Goal: Task Accomplishment & Management: Manage account settings

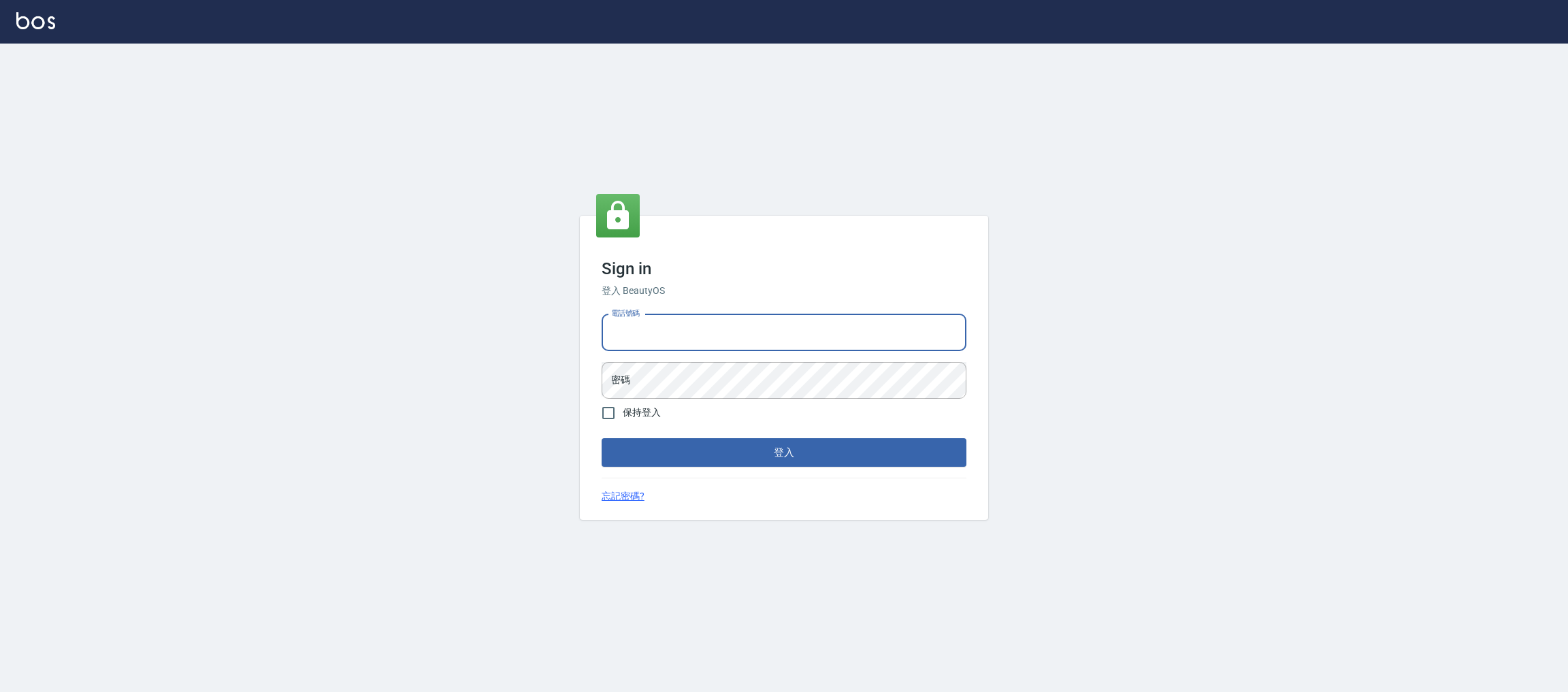
click at [659, 332] on input "電話號碼" at bounding box center [784, 332] width 365 height 37
type input "0981921116"
click at [602, 438] on button "登入" at bounding box center [784, 452] width 365 height 28
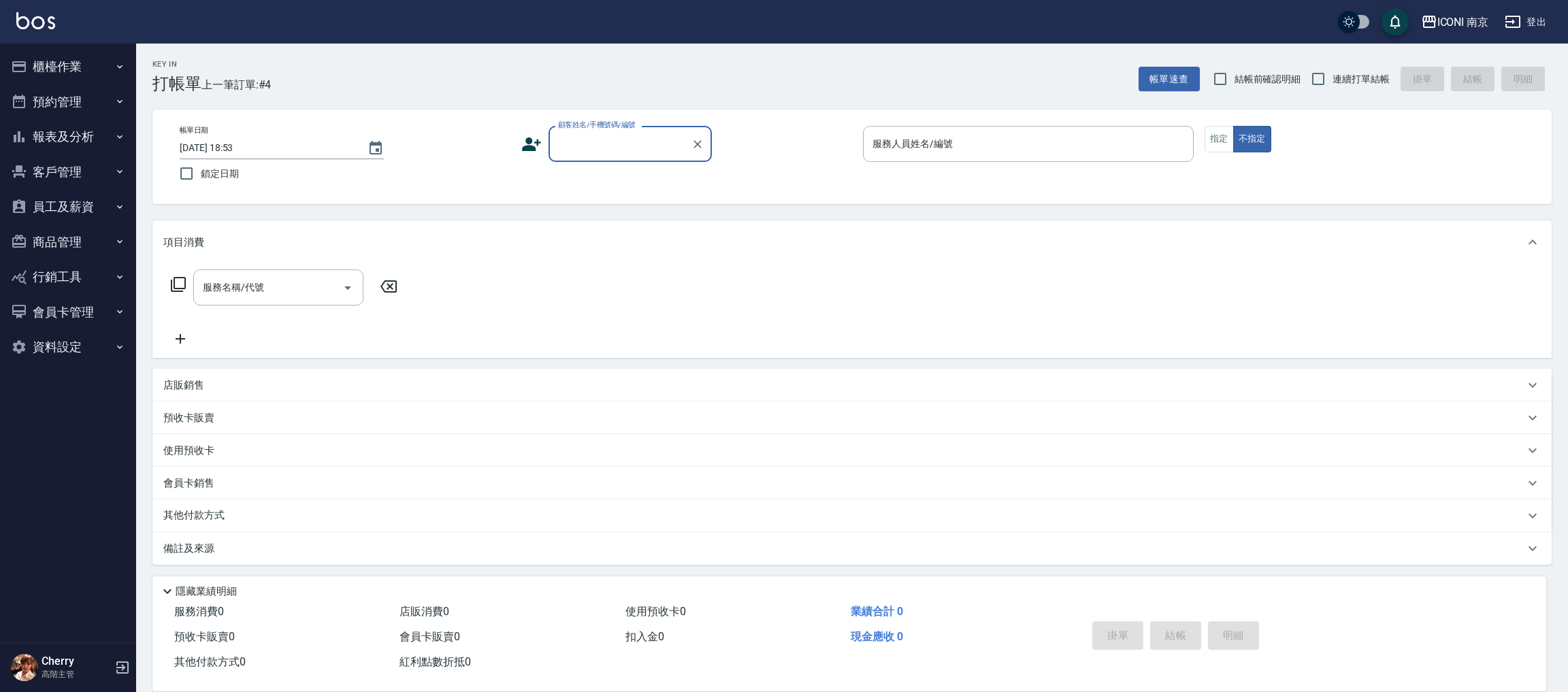
click at [640, 153] on input "顧客姓名/手機號碼/編號" at bounding box center [620, 143] width 130 height 24
click at [605, 180] on li "[PERSON_NAME]/0910106778/" at bounding box center [629, 178] width 163 height 23
type input "[PERSON_NAME]/0910106778/"
click at [533, 146] on icon at bounding box center [535, 146] width 8 height 8
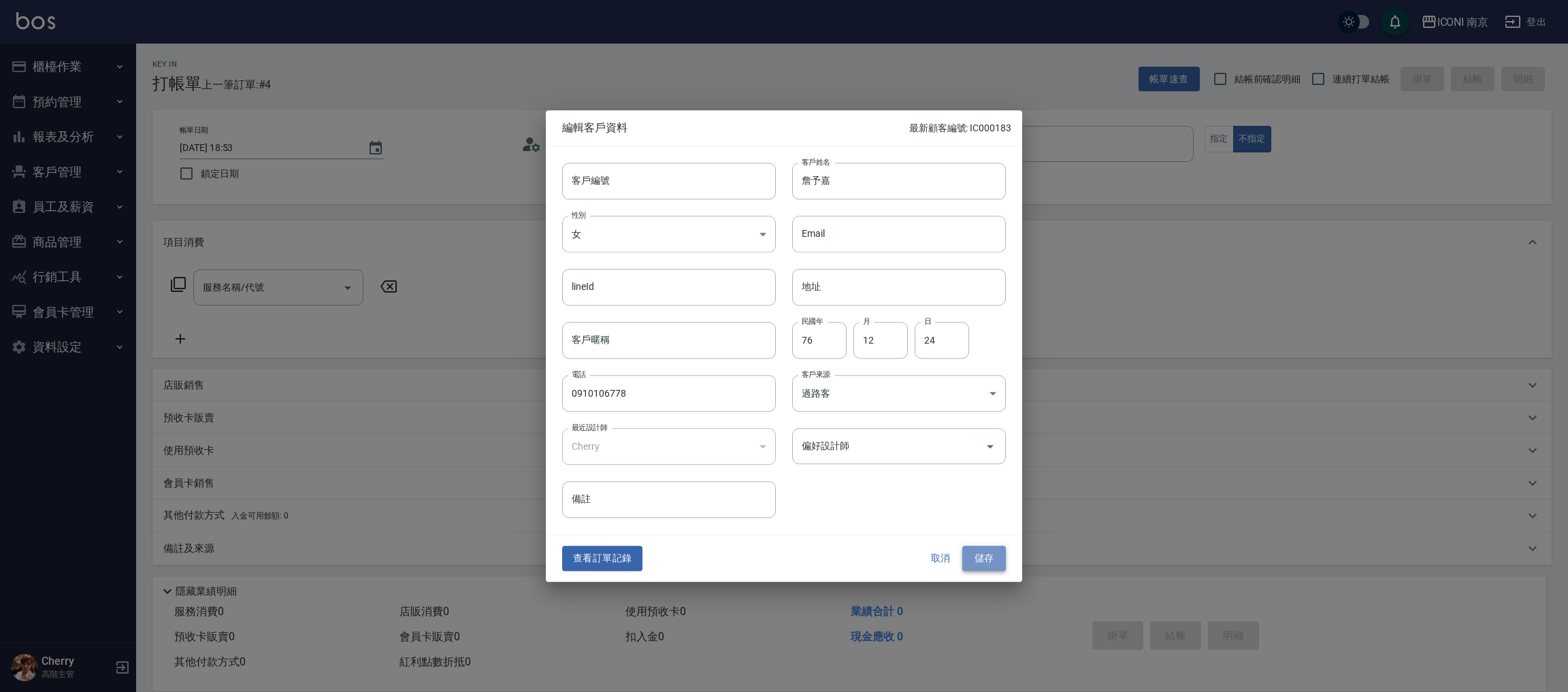
click at [978, 555] on button "儲存" at bounding box center [984, 559] width 43 height 25
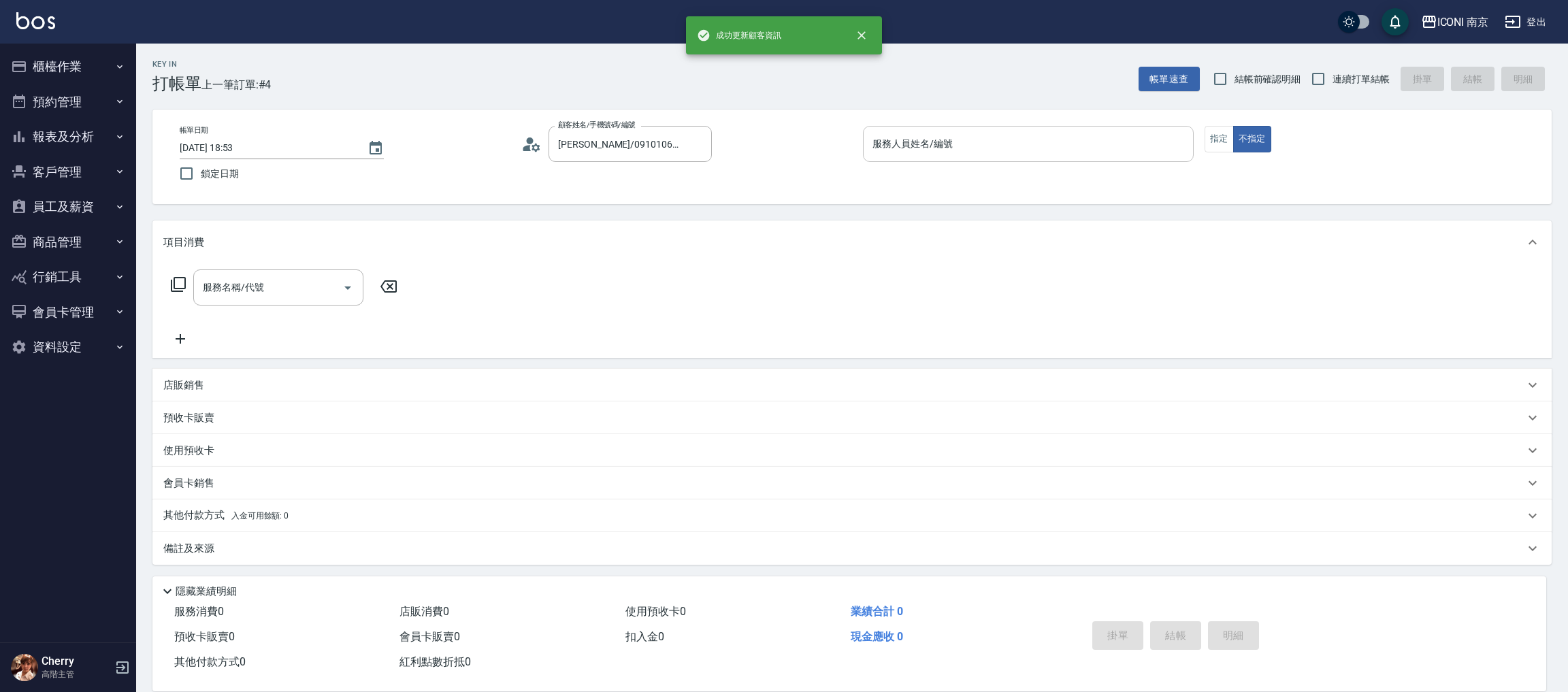
click at [981, 127] on div "服務人員姓名/編號" at bounding box center [1027, 143] width 330 height 36
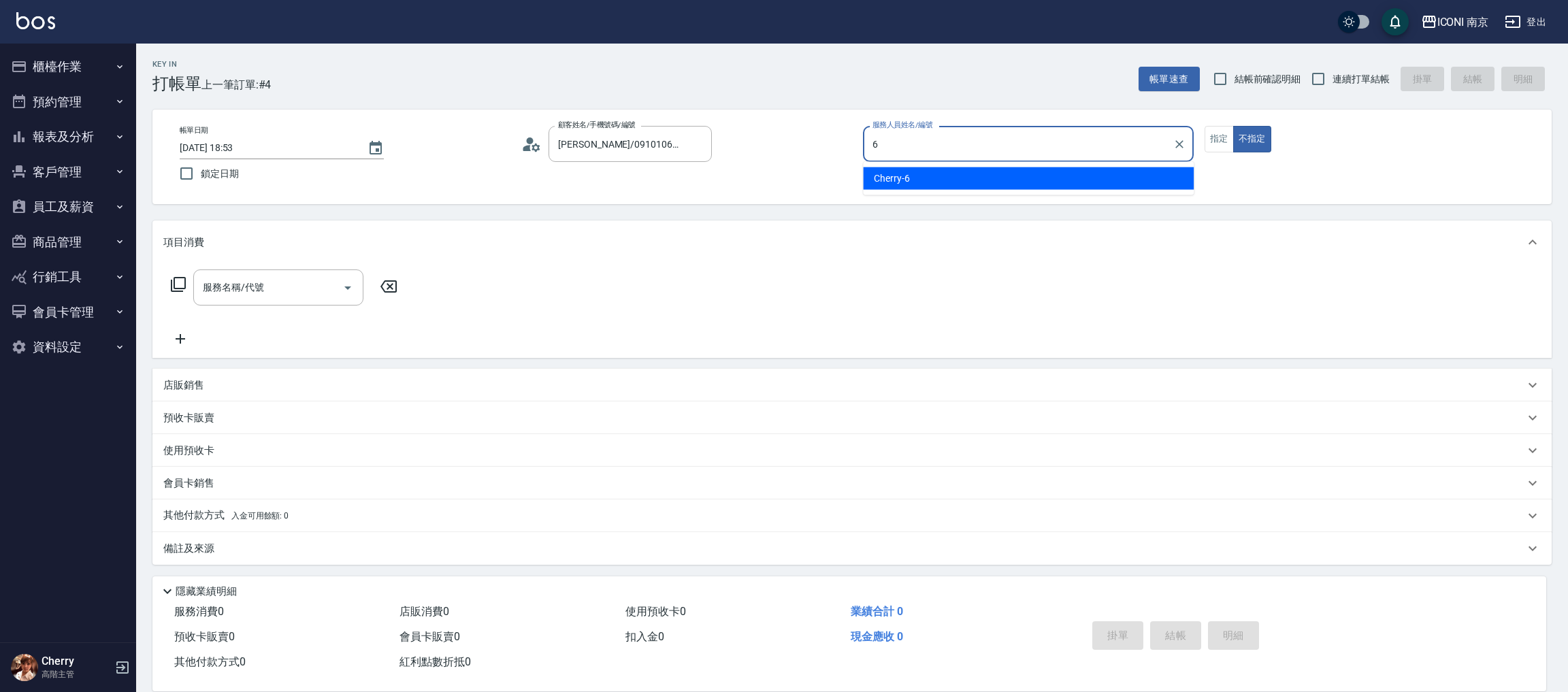
type input "6"
type button "false"
type input "Cherry-6"
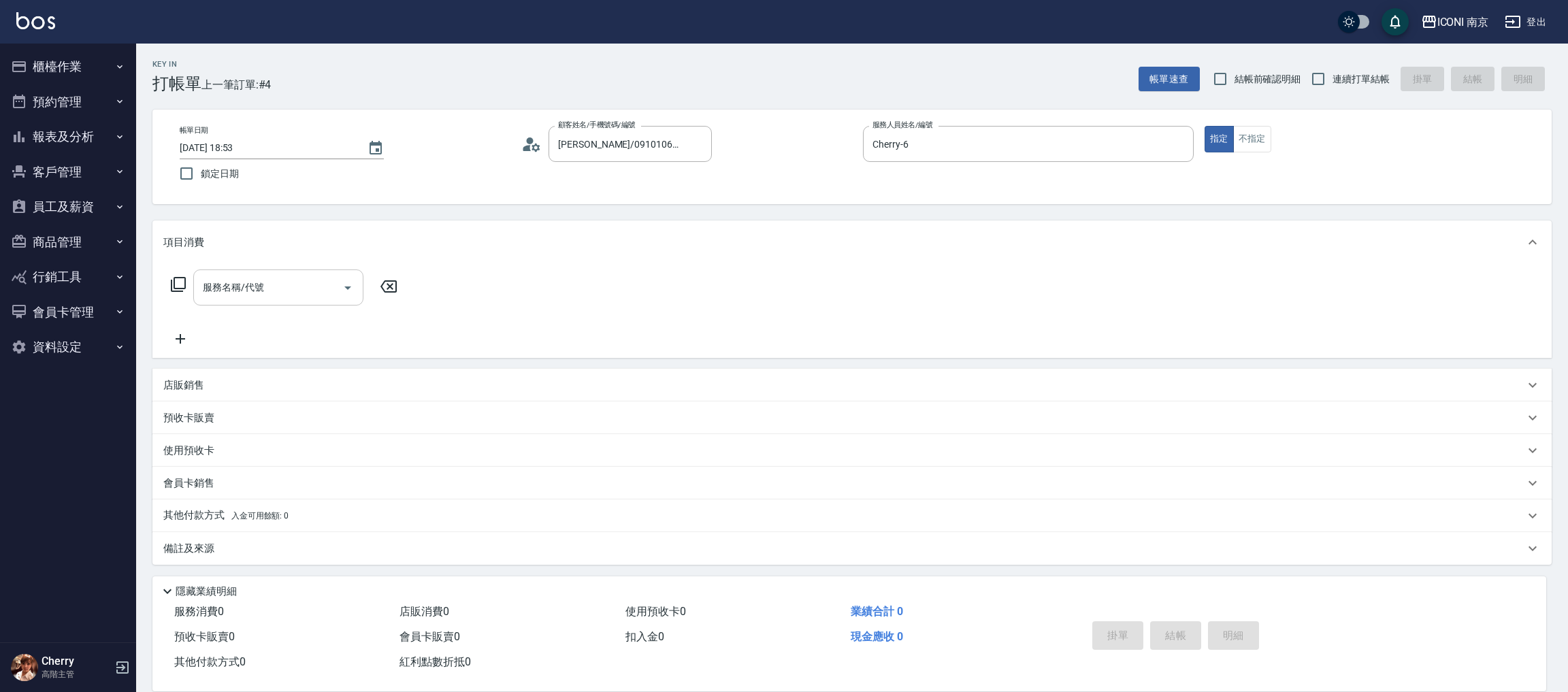
click at [223, 286] on div "服務名稱/代號 服務名稱/代號" at bounding box center [278, 288] width 170 height 36
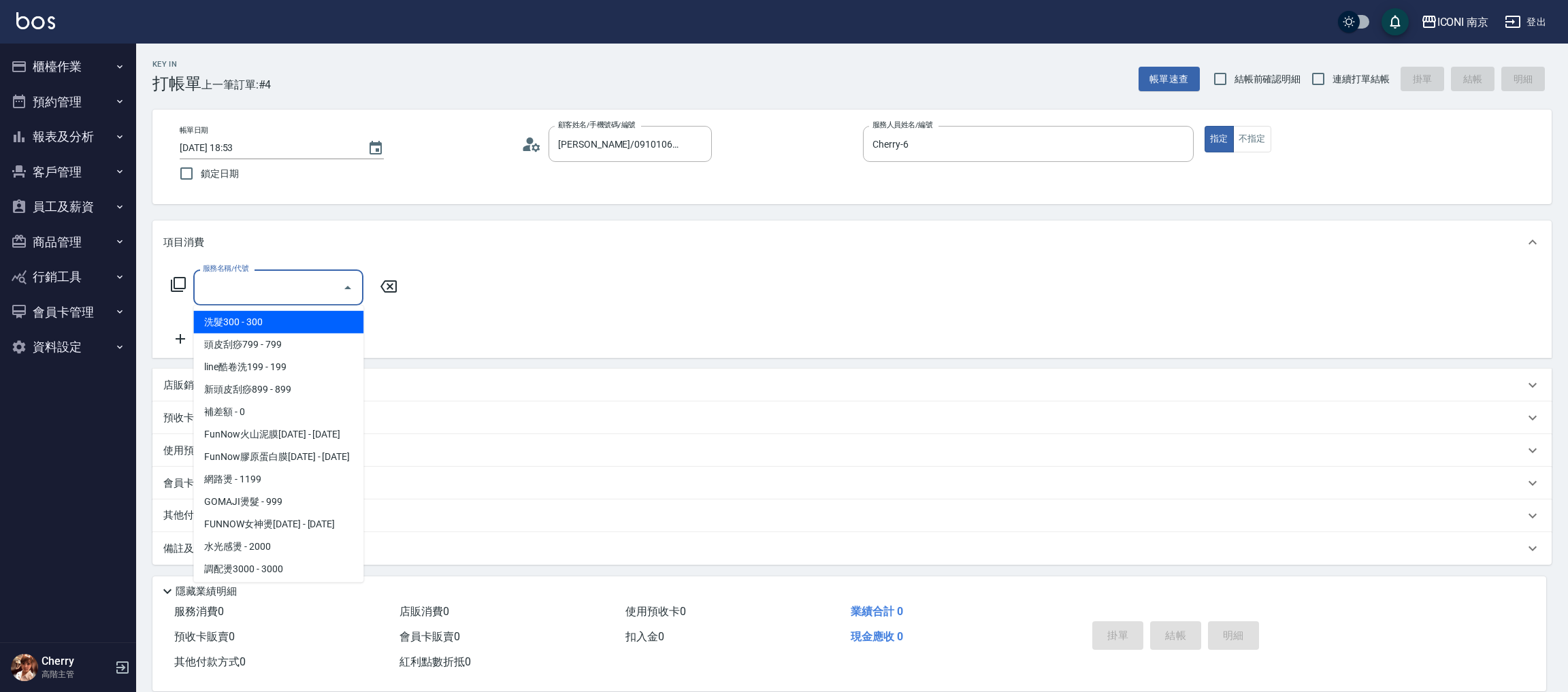
click at [241, 316] on span "洗髮300 - 300" at bounding box center [278, 323] width 170 height 23
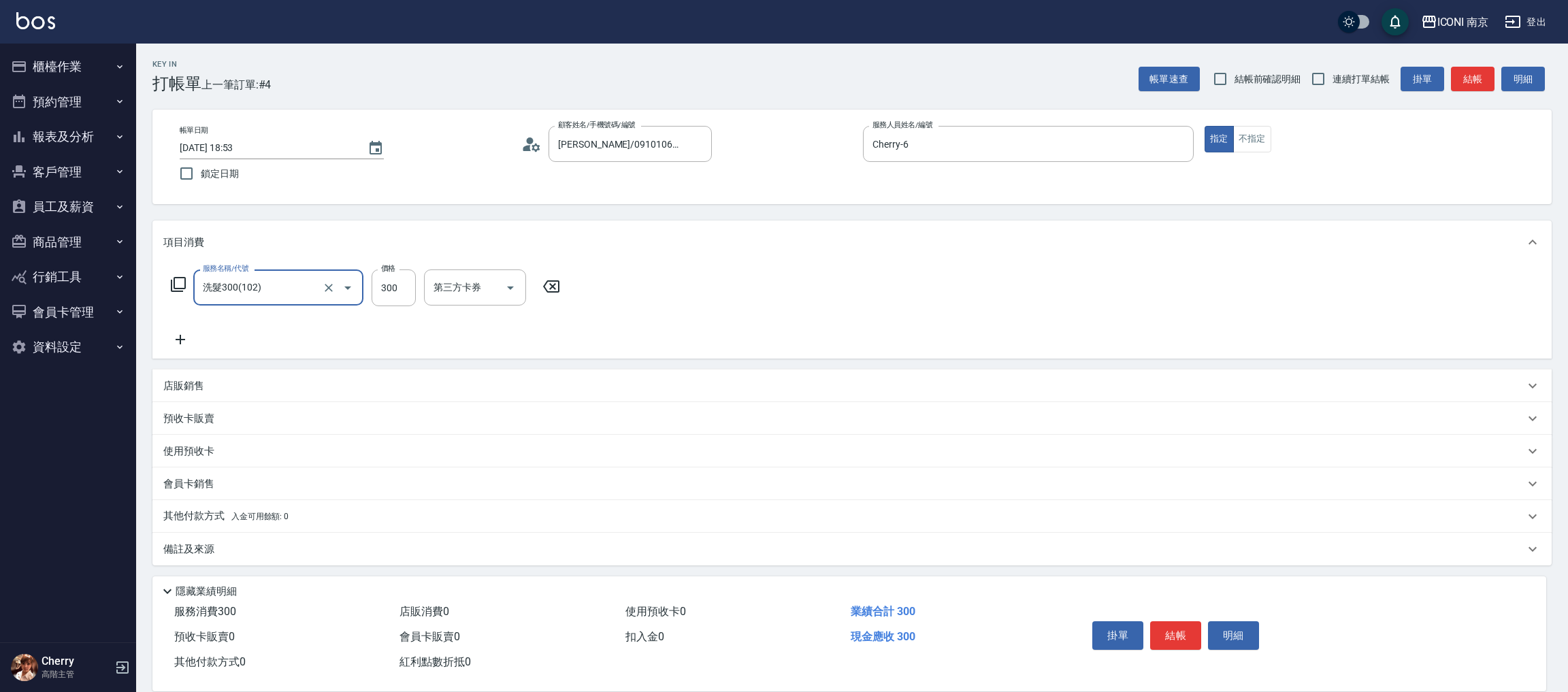
type input "洗髮300(102)"
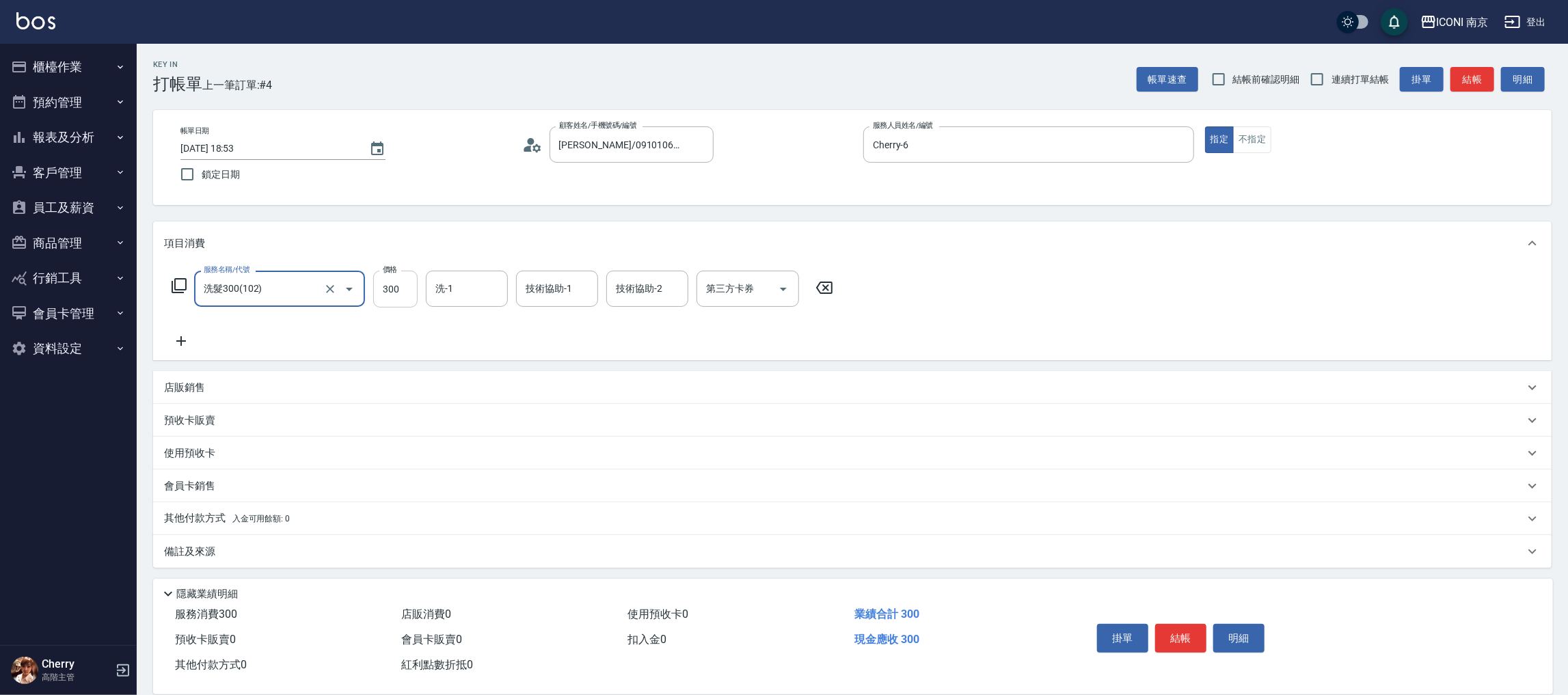
click at [392, 299] on input "300" at bounding box center [395, 289] width 45 height 37
type input "500"
click at [285, 556] on div "備註及來源" at bounding box center [844, 551] width 1360 height 14
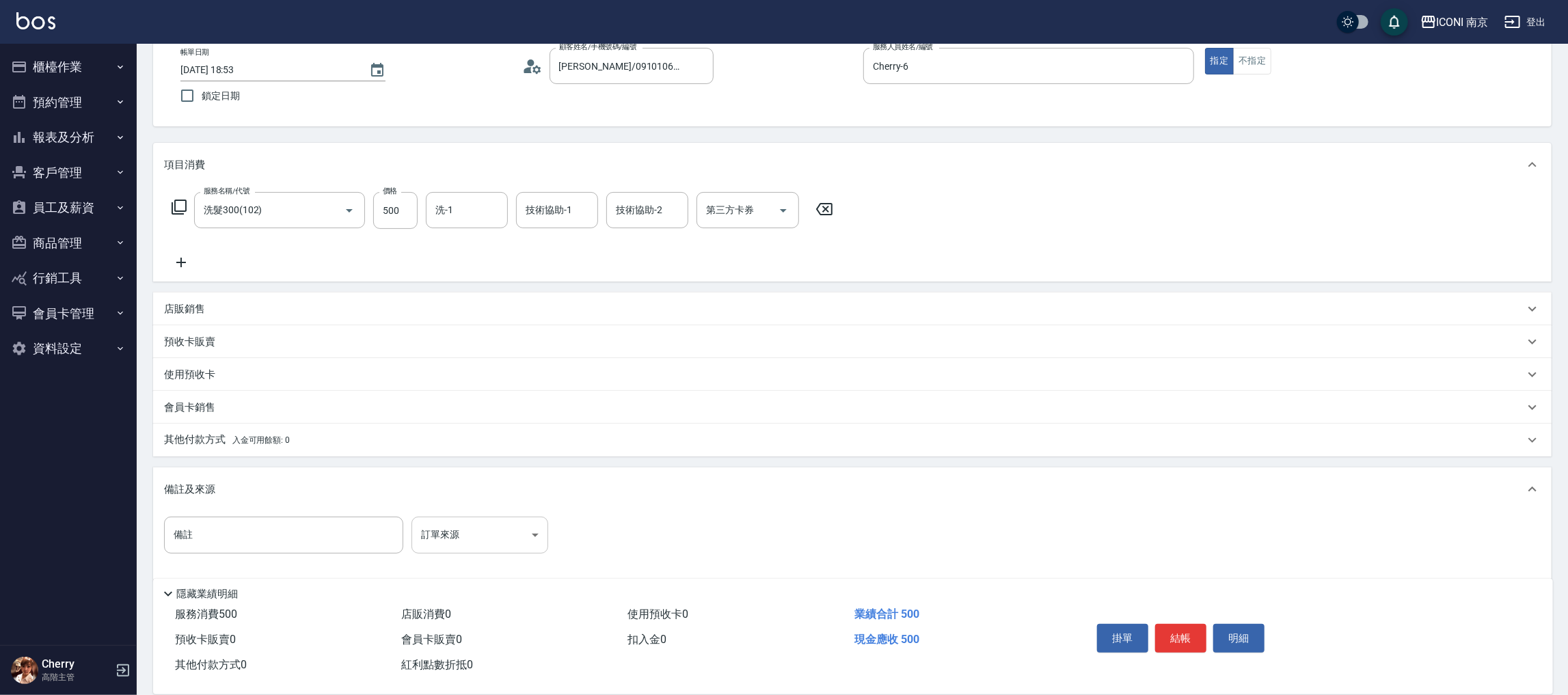
scroll to position [92, 0]
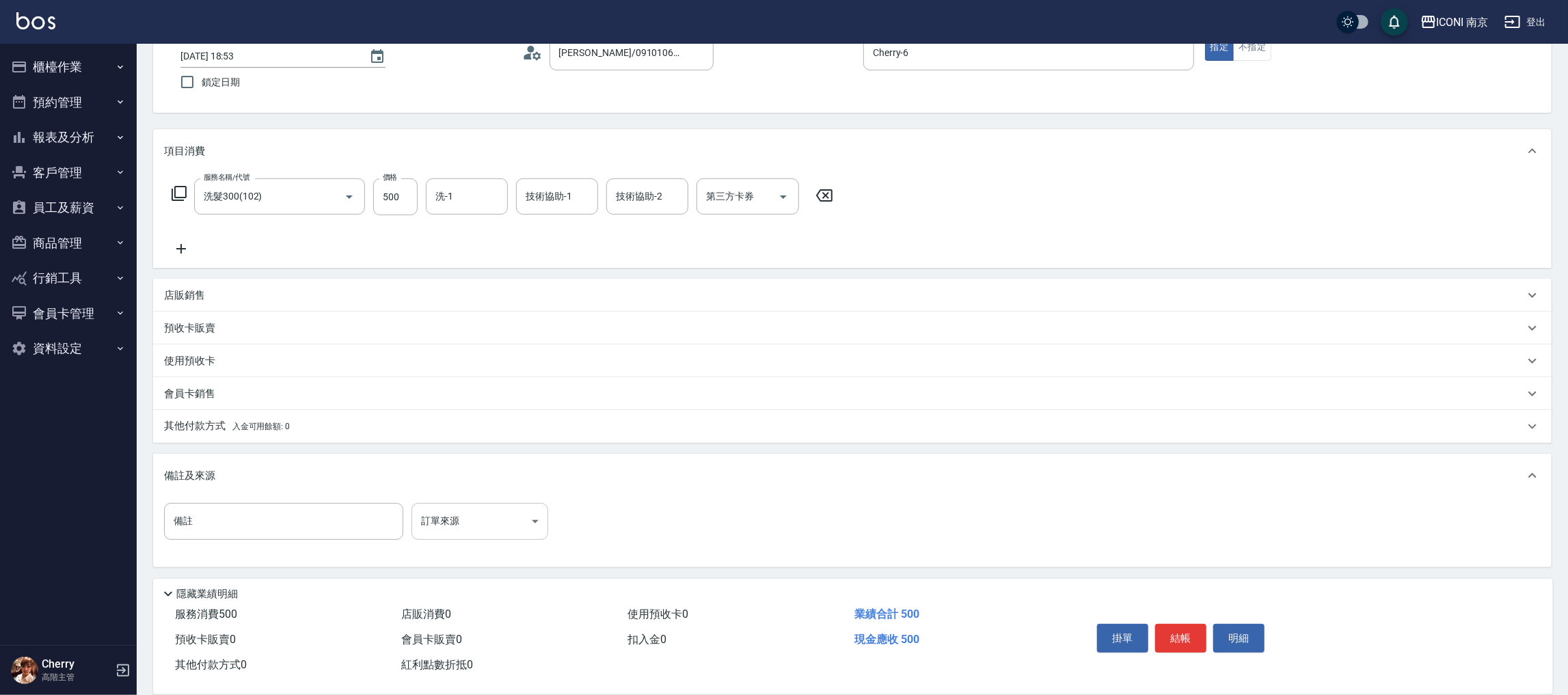
click at [516, 518] on body "ICONI 南京 登出 櫃檯作業 打帳單 帳單列表 掛單列表 座位開單 營業儀表板 現金收支登錄 高階收支登錄 材料自購登錄 每日結帳 排班表 現場電腦打卡 …" at bounding box center [784, 302] width 1568 height 788
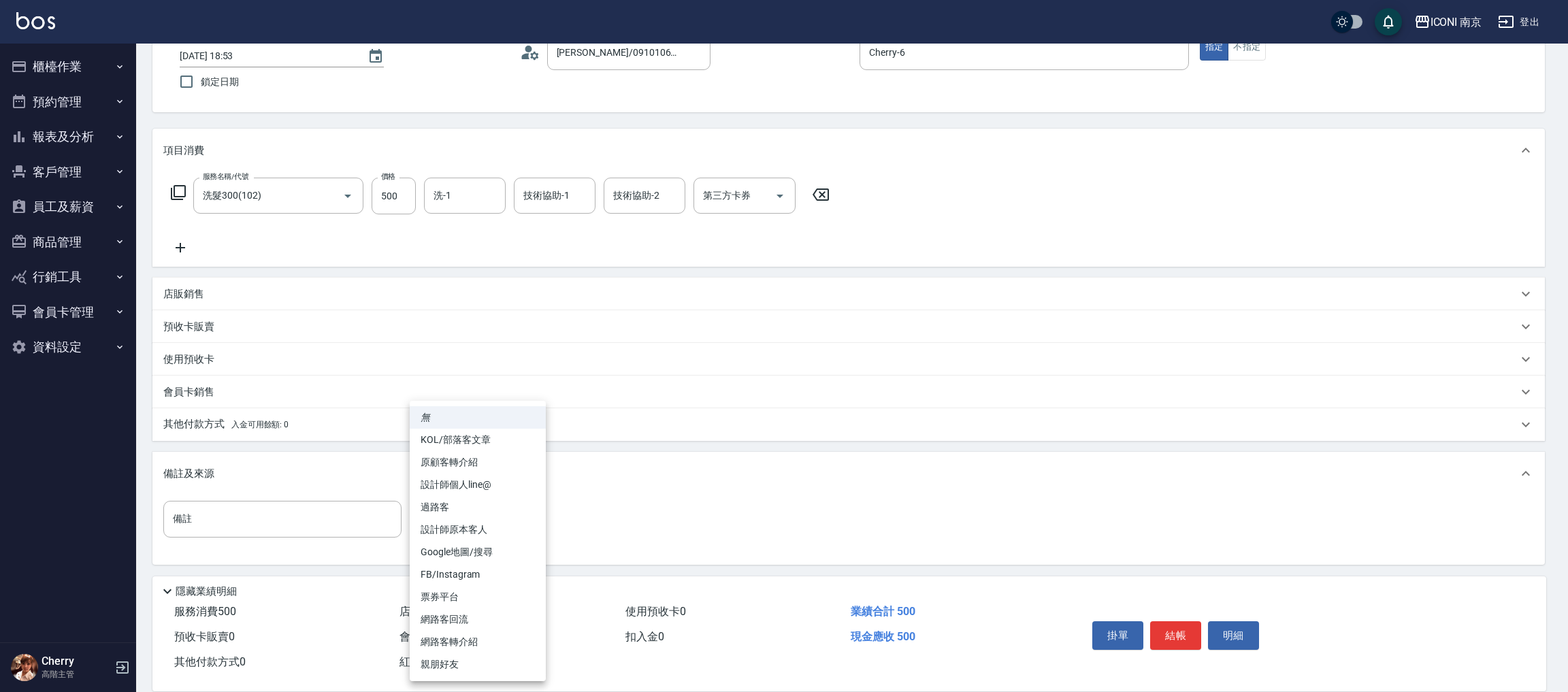
drag, startPoint x: 331, startPoint y: 475, endPoint x: 357, endPoint y: 473, distance: 26.1
click at [331, 470] on div at bounding box center [784, 346] width 1568 height 692
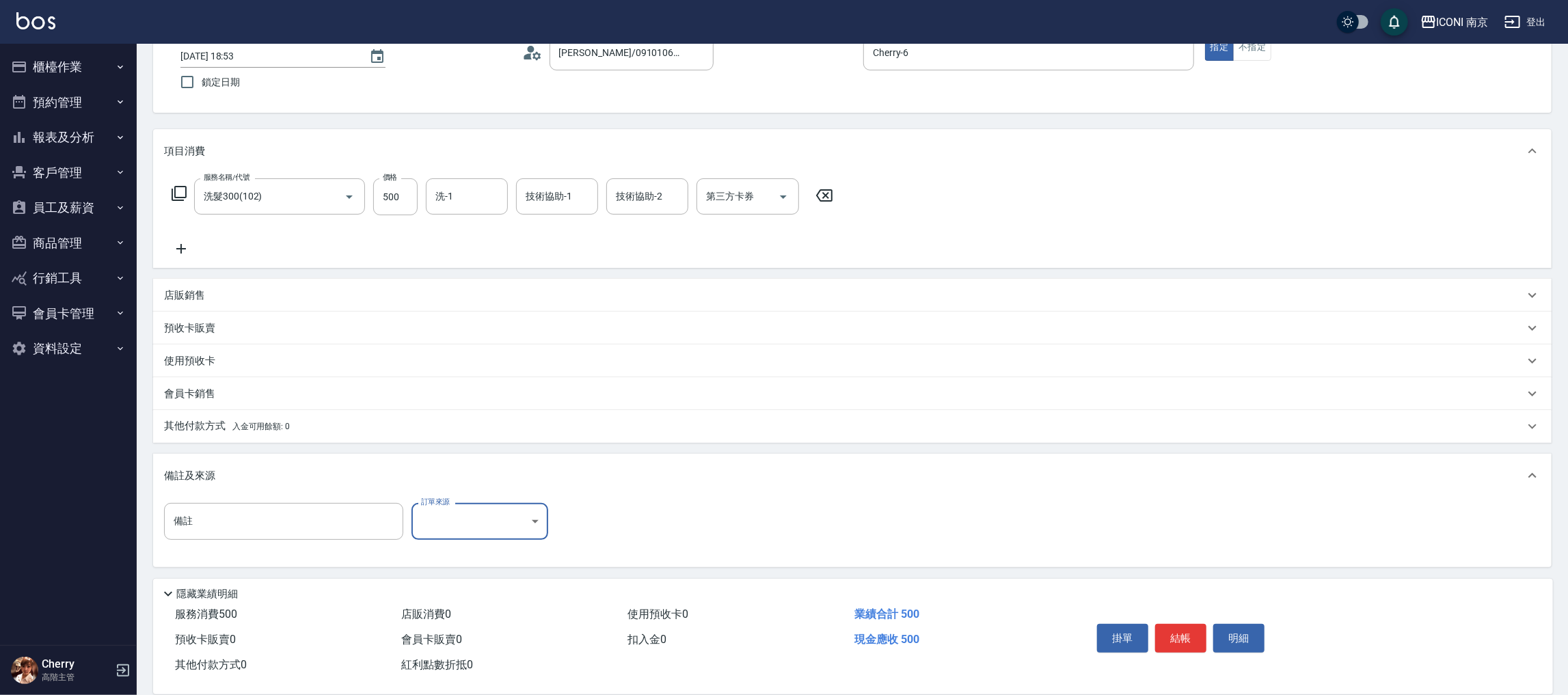
click at [469, 530] on body "ICONI 南京 登出 櫃檯作業 打帳單 帳單列表 掛單列表 座位開單 營業儀表板 現金收支登錄 高階收支登錄 材料自購登錄 每日結帳 排班表 現場電腦打卡 …" at bounding box center [784, 302] width 1568 height 788
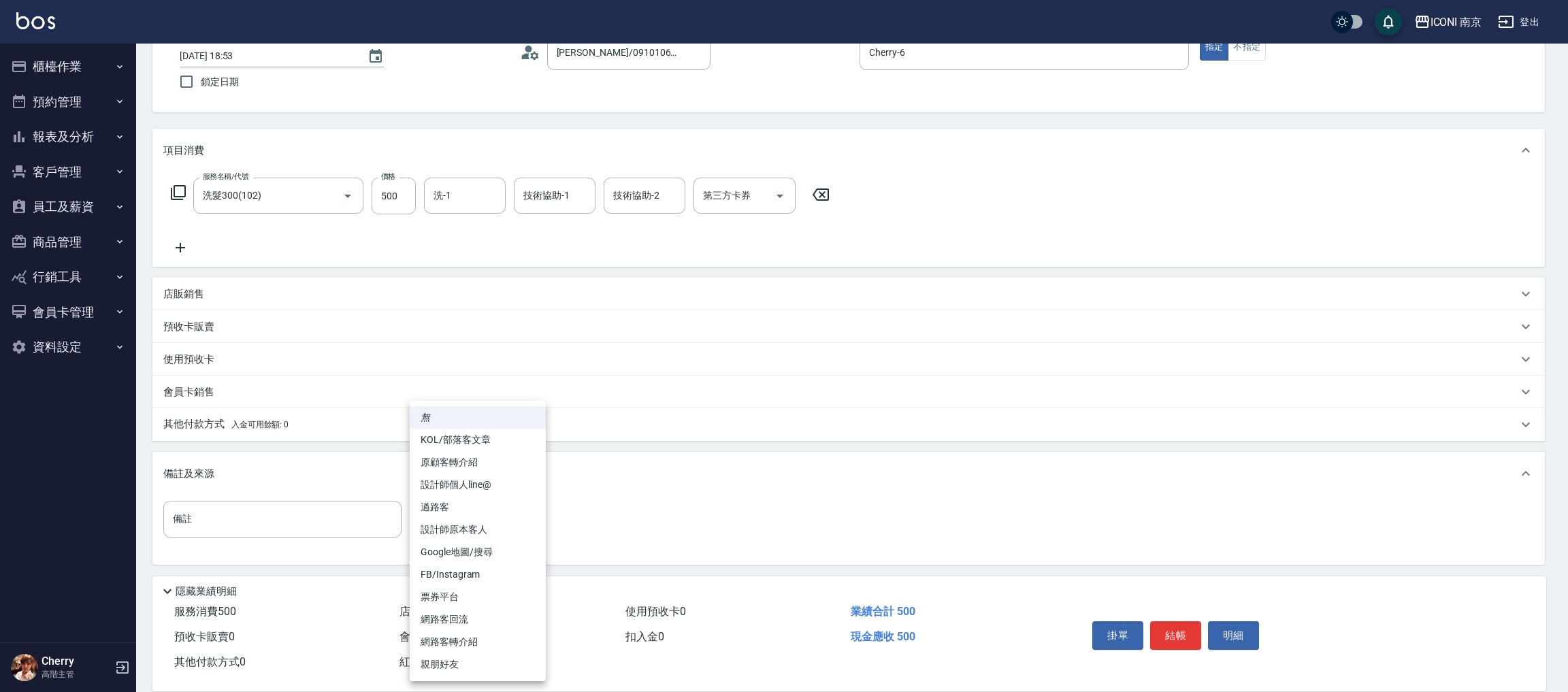
click at [364, 476] on div at bounding box center [784, 346] width 1568 height 692
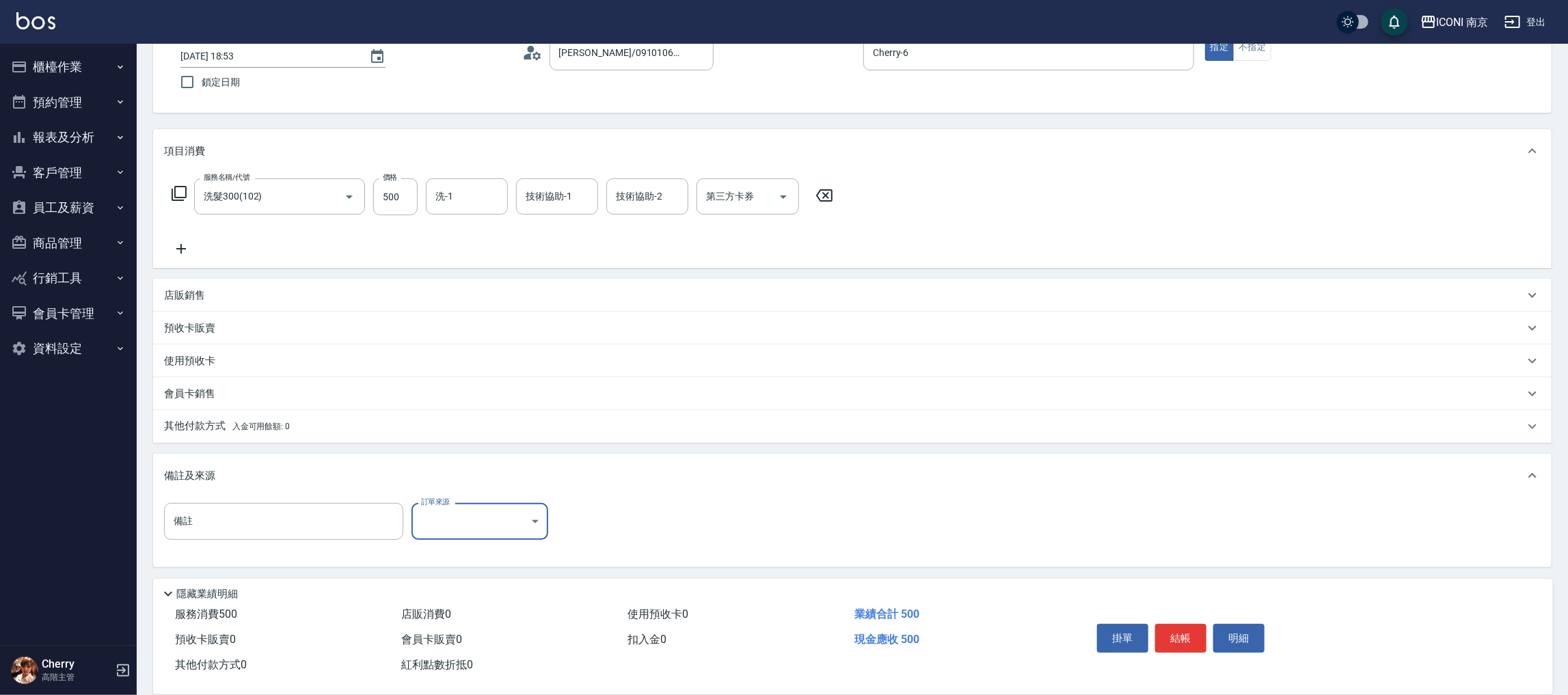
click at [432, 531] on body "ICONI 南京 登出 櫃檯作業 打帳單 帳單列表 掛單列表 座位開單 營業儀表板 現金收支登錄 高階收支登錄 材料自購登錄 每日結帳 排班表 現場電腦打卡 …" at bounding box center [784, 302] width 1568 height 788
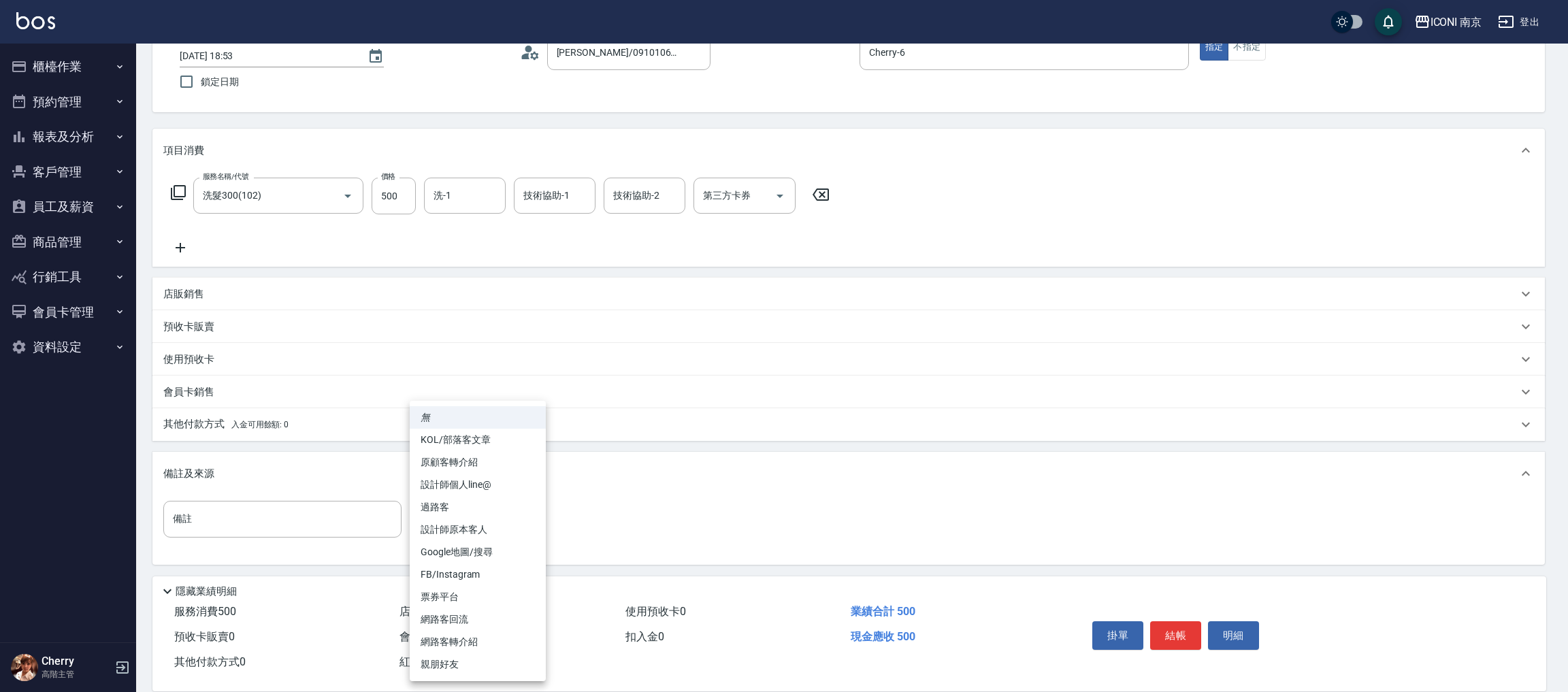
click at [433, 414] on li "無" at bounding box center [477, 418] width 136 height 23
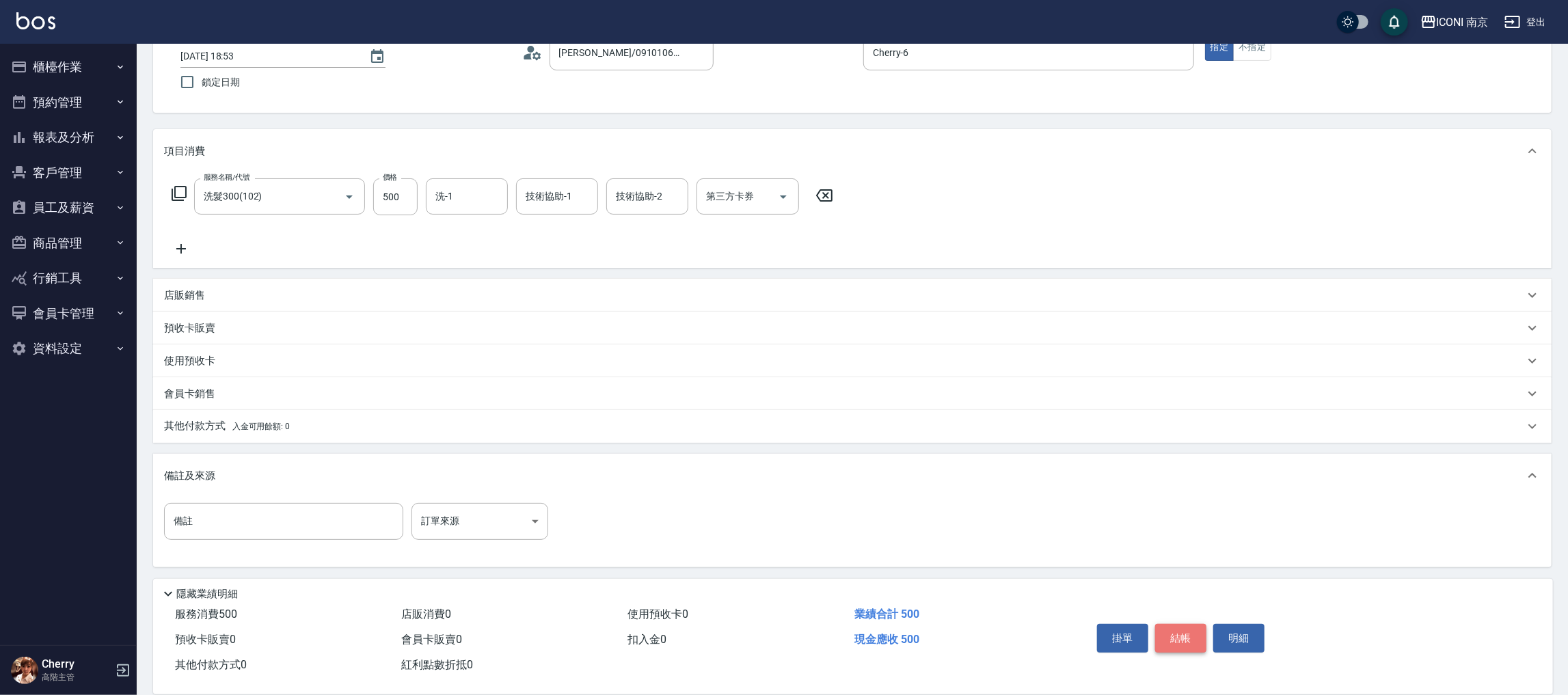
click at [1183, 637] on button "結帳" at bounding box center [1181, 638] width 51 height 28
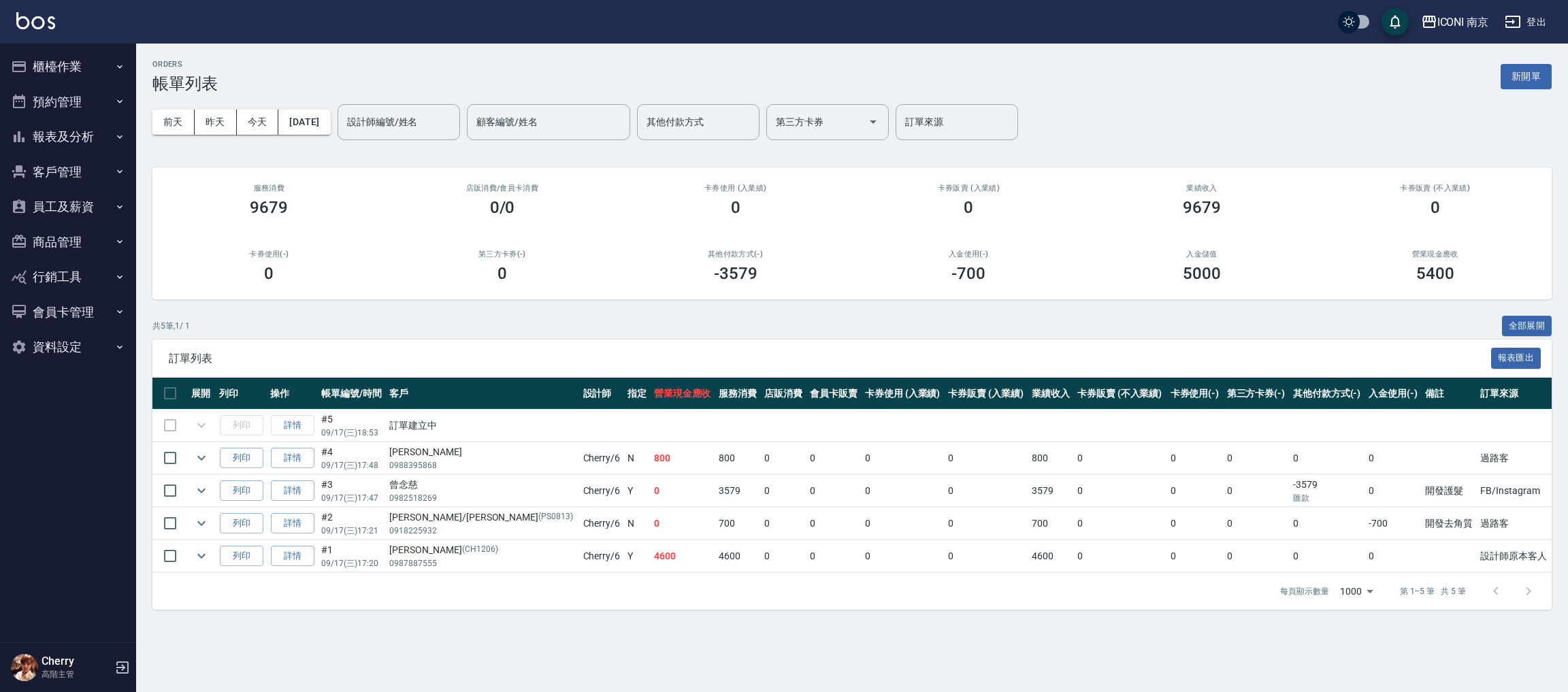
click at [83, 69] on button "櫃檯作業" at bounding box center [68, 67] width 125 height 36
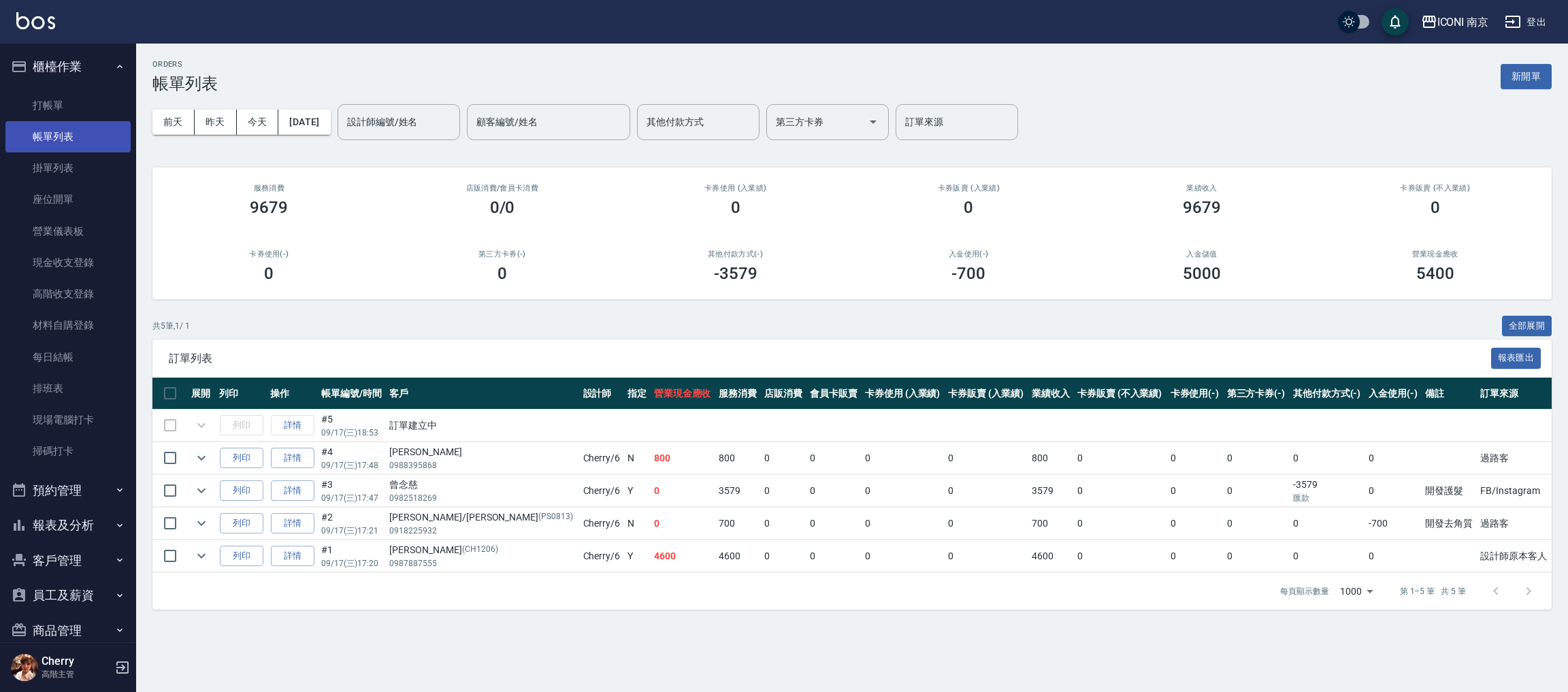
click at [75, 143] on link "帳單列表" at bounding box center [68, 136] width 125 height 31
click at [59, 135] on link "帳單列表" at bounding box center [68, 136] width 125 height 31
click at [52, 99] on link "打帳單" at bounding box center [68, 105] width 125 height 31
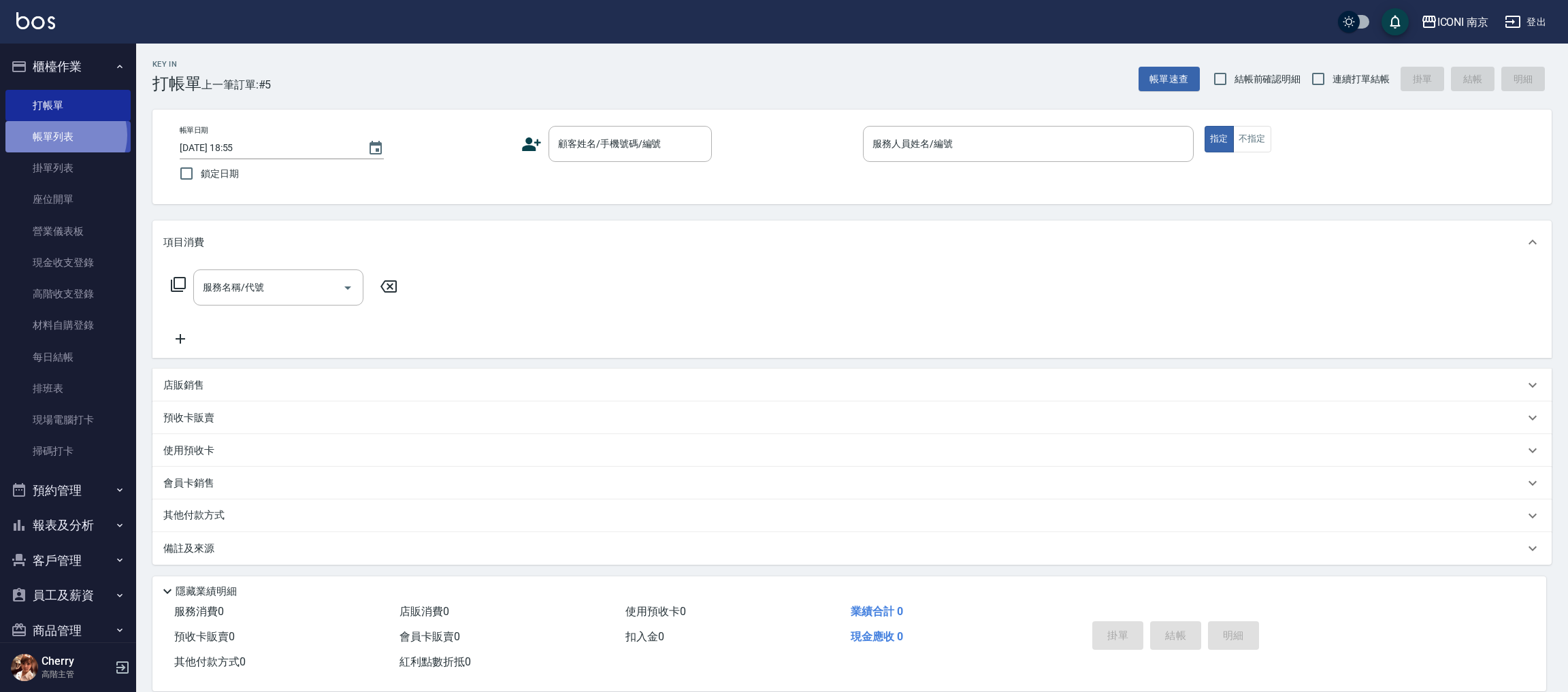
click at [64, 136] on link "帳單列表" at bounding box center [68, 136] width 125 height 31
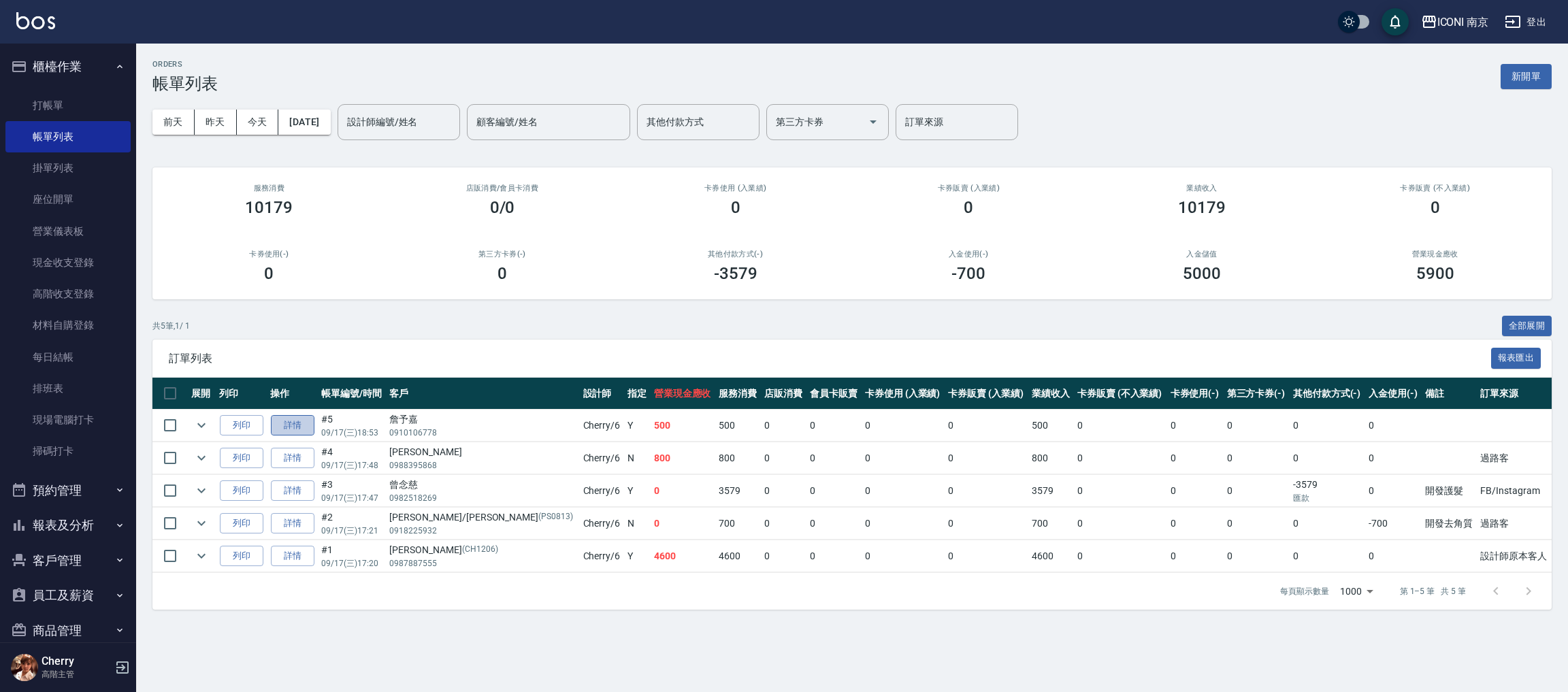
click at [294, 423] on link "詳情" at bounding box center [292, 426] width 43 height 21
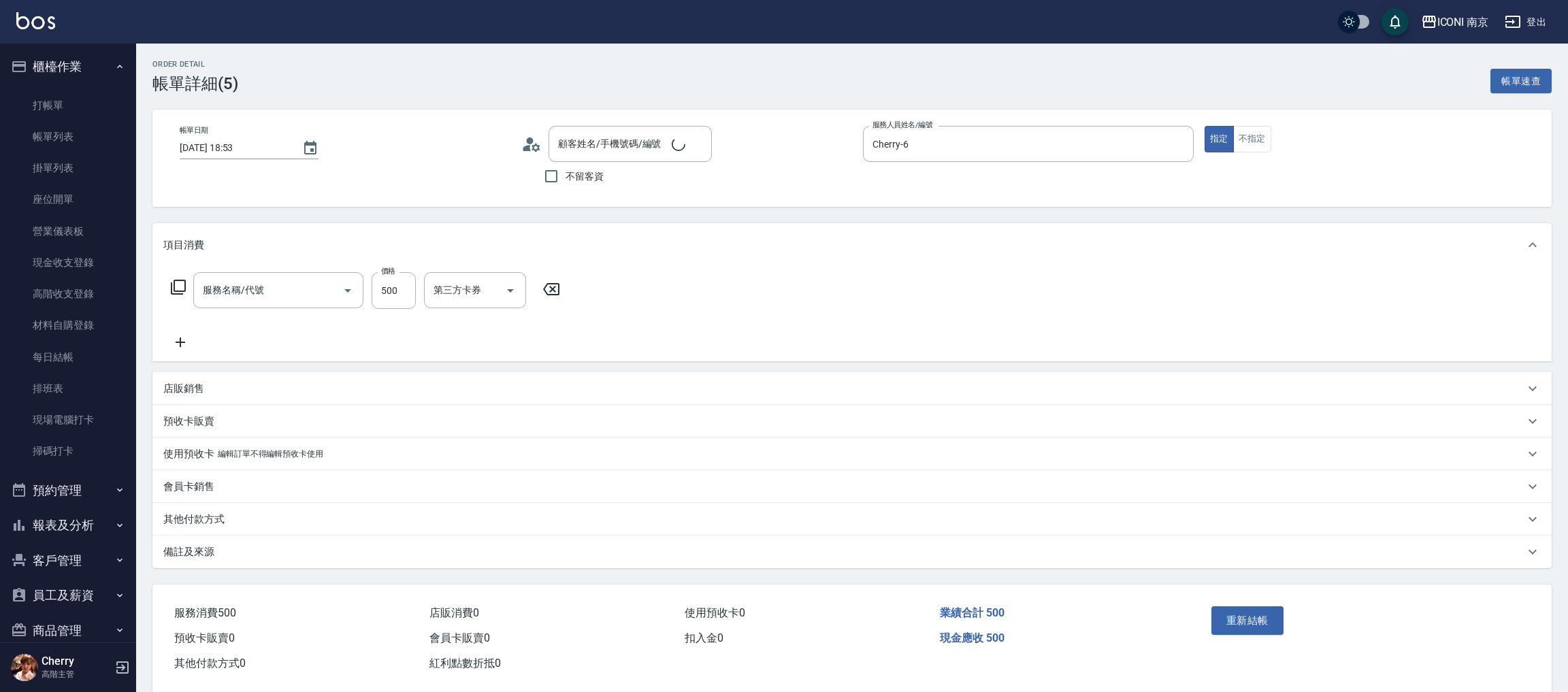
type input "[DATE] 18:53"
type input "Cherry-6"
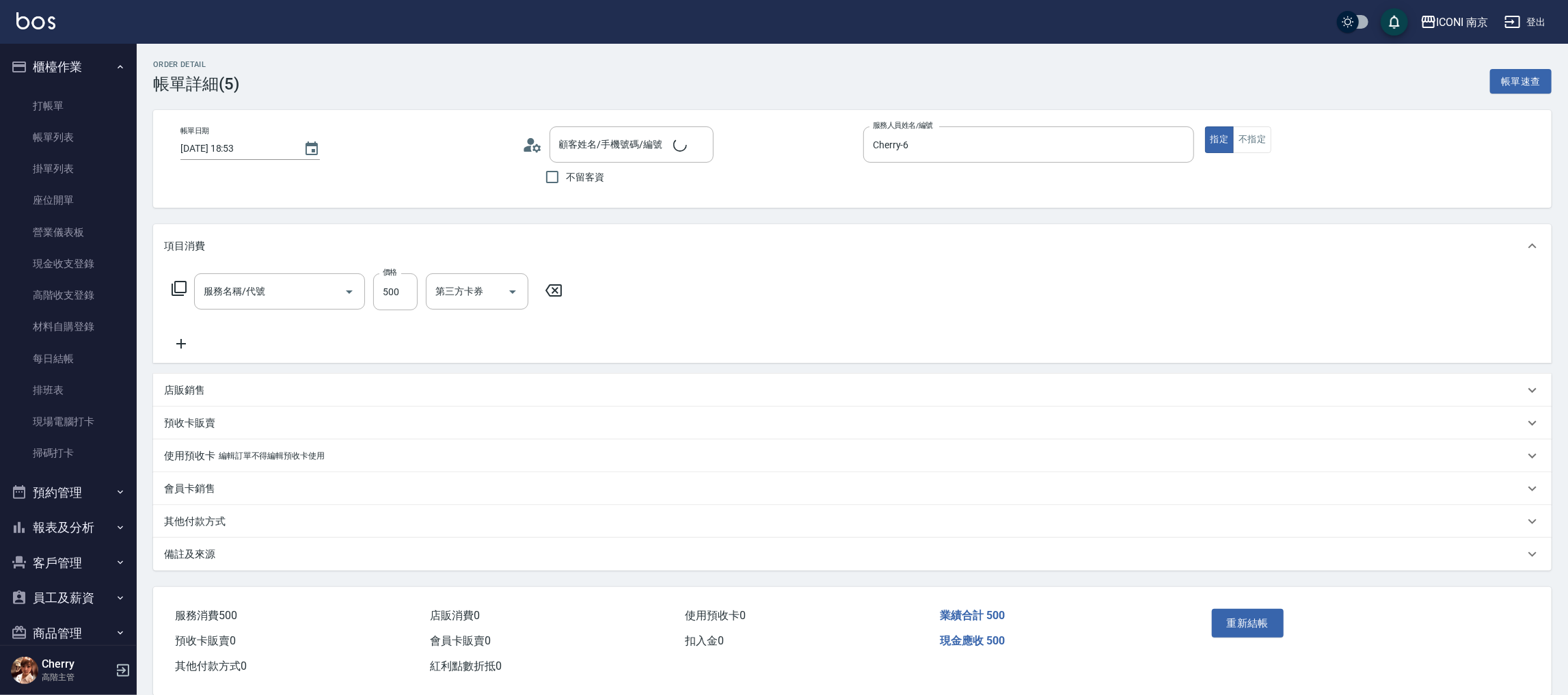
click at [172, 369] on div "項目消費 服務名稱/代號 服務名稱/代號 價格 500 價格 第三方卡券 第三方卡券 店販銷售 服務人員姓名/編號 服務人員姓名/編號 商品代號/名稱 商品代…" at bounding box center [852, 398] width 1398 height 347
type input "洗髮300(102)"
type input "[PERSON_NAME]/0910106778/"
click at [203, 558] on p "備註及來源" at bounding box center [190, 555] width 51 height 14
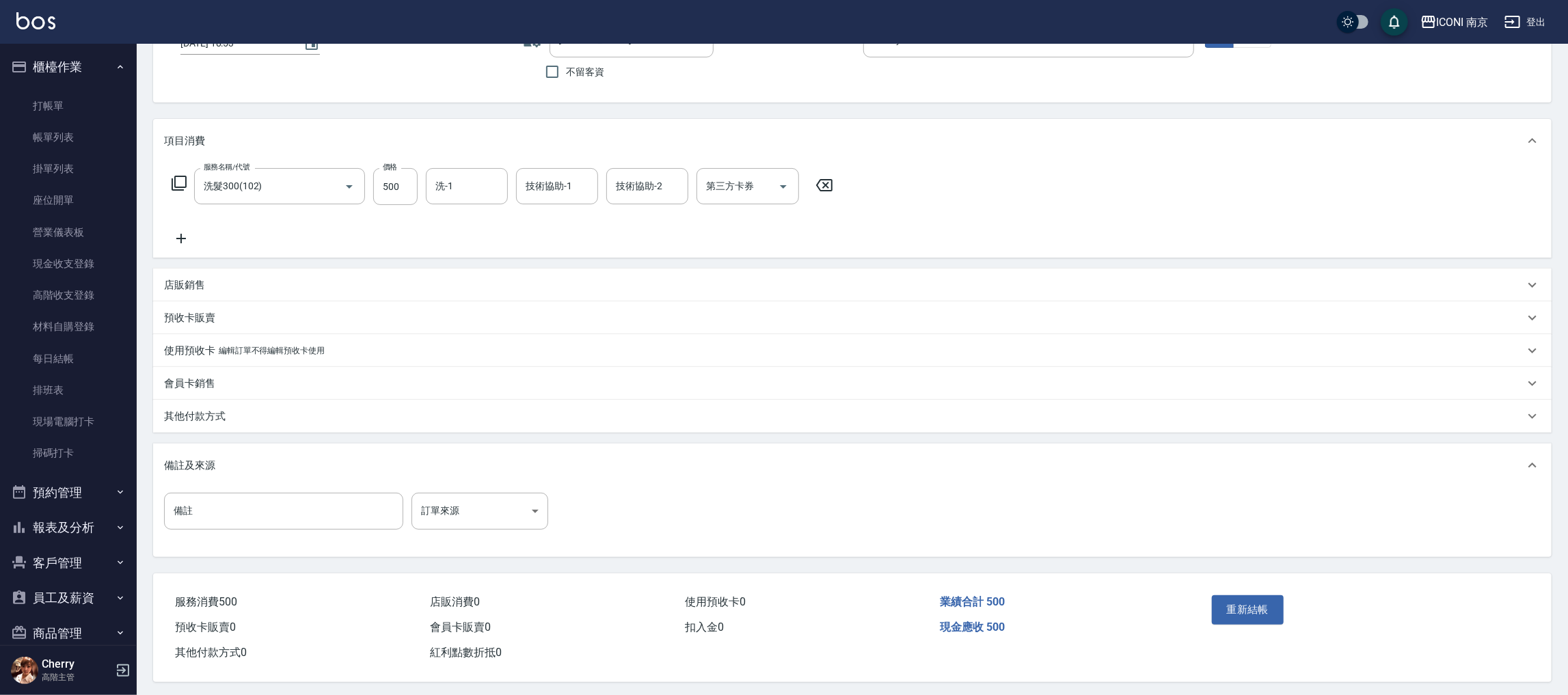
scroll to position [110, 0]
click at [452, 523] on body "ICONI 南京 登出 櫃檯作業 打帳單 帳單列表 掛單列表 座位開單 營業儀表板 現金收支登錄 高階收支登錄 材料自購登錄 每日結帳 排班表 現場電腦打卡 …" at bounding box center [784, 293] width 1568 height 804
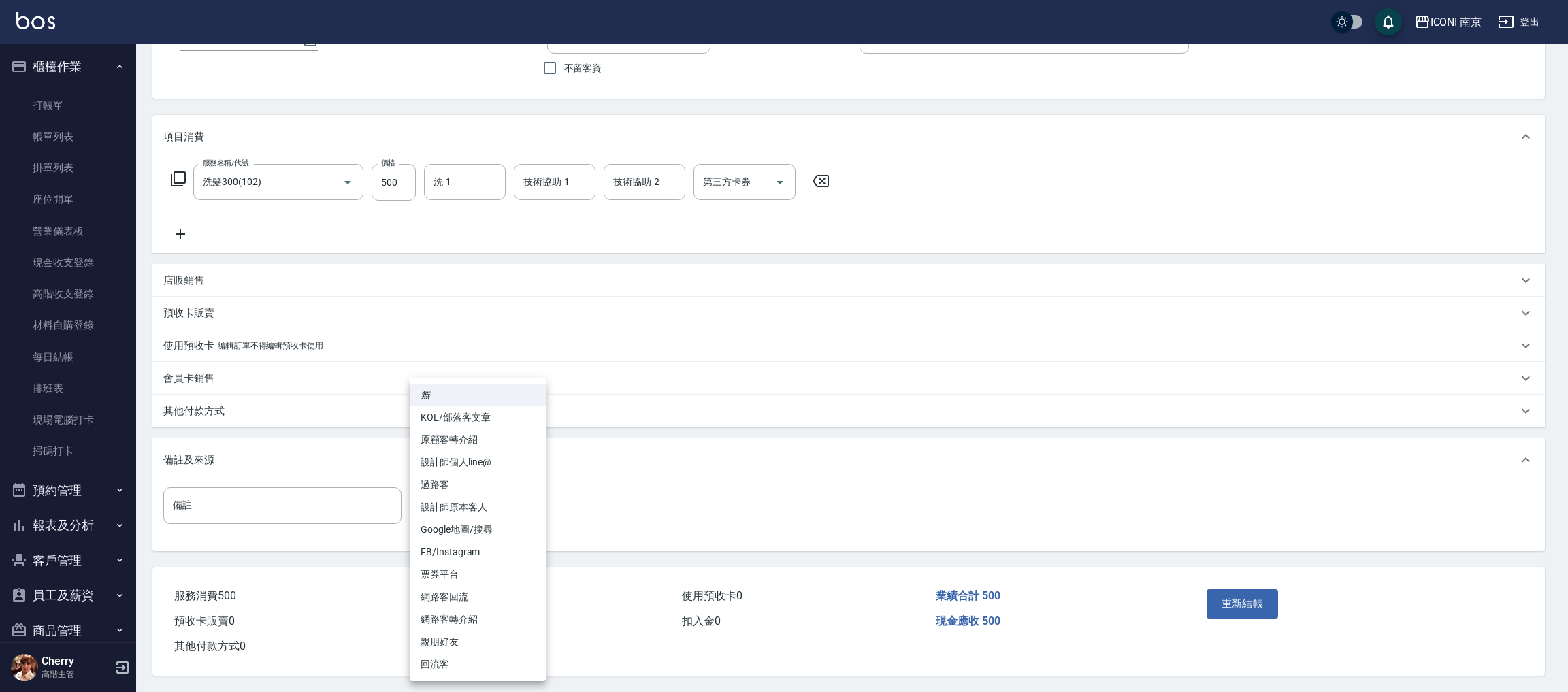
click at [453, 670] on li "回流客" at bounding box center [477, 665] width 136 height 23
type input "回流客"
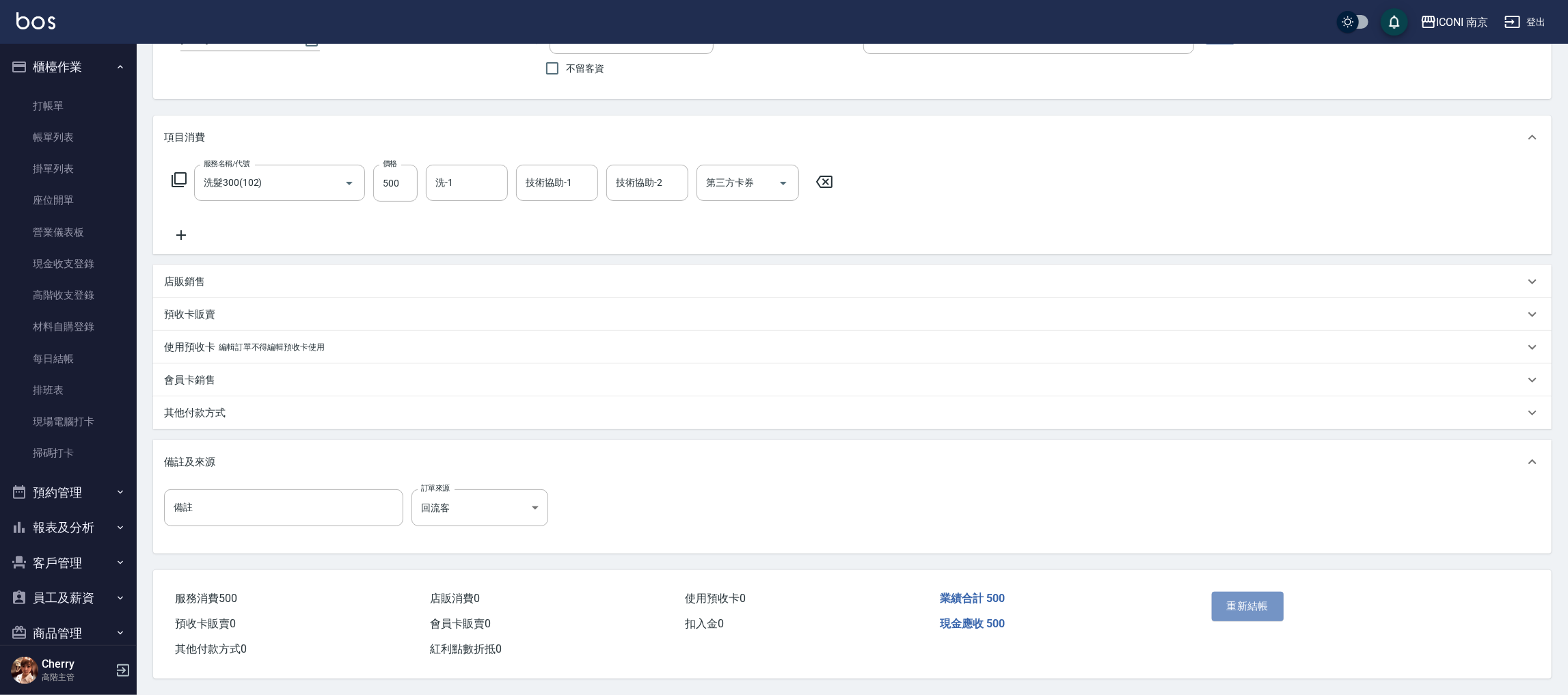
drag, startPoint x: 1257, startPoint y: 599, endPoint x: 1117, endPoint y: 593, distance: 140.1
click at [1259, 599] on button "重新結帳" at bounding box center [1249, 607] width 72 height 28
click at [64, 510] on button "報表及分析" at bounding box center [68, 528] width 126 height 36
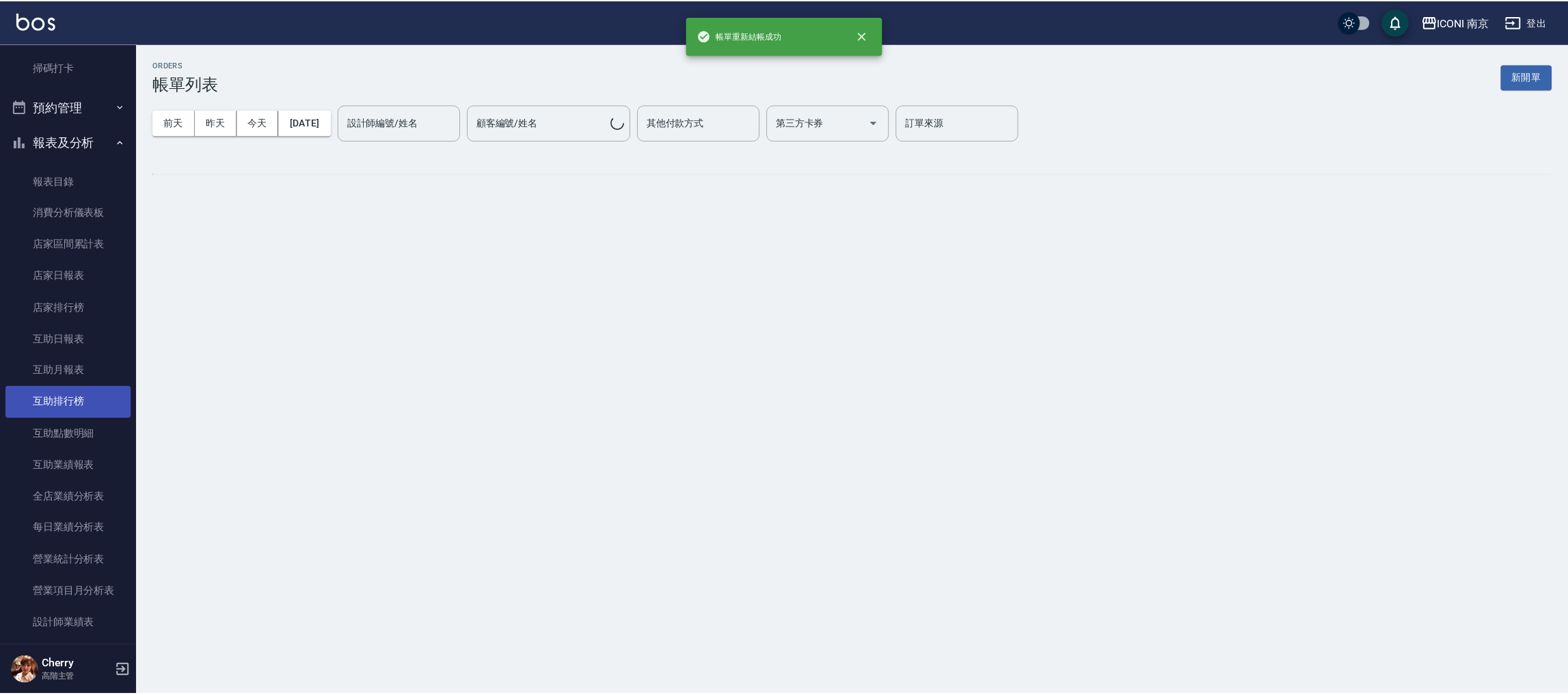
scroll to position [433, 0]
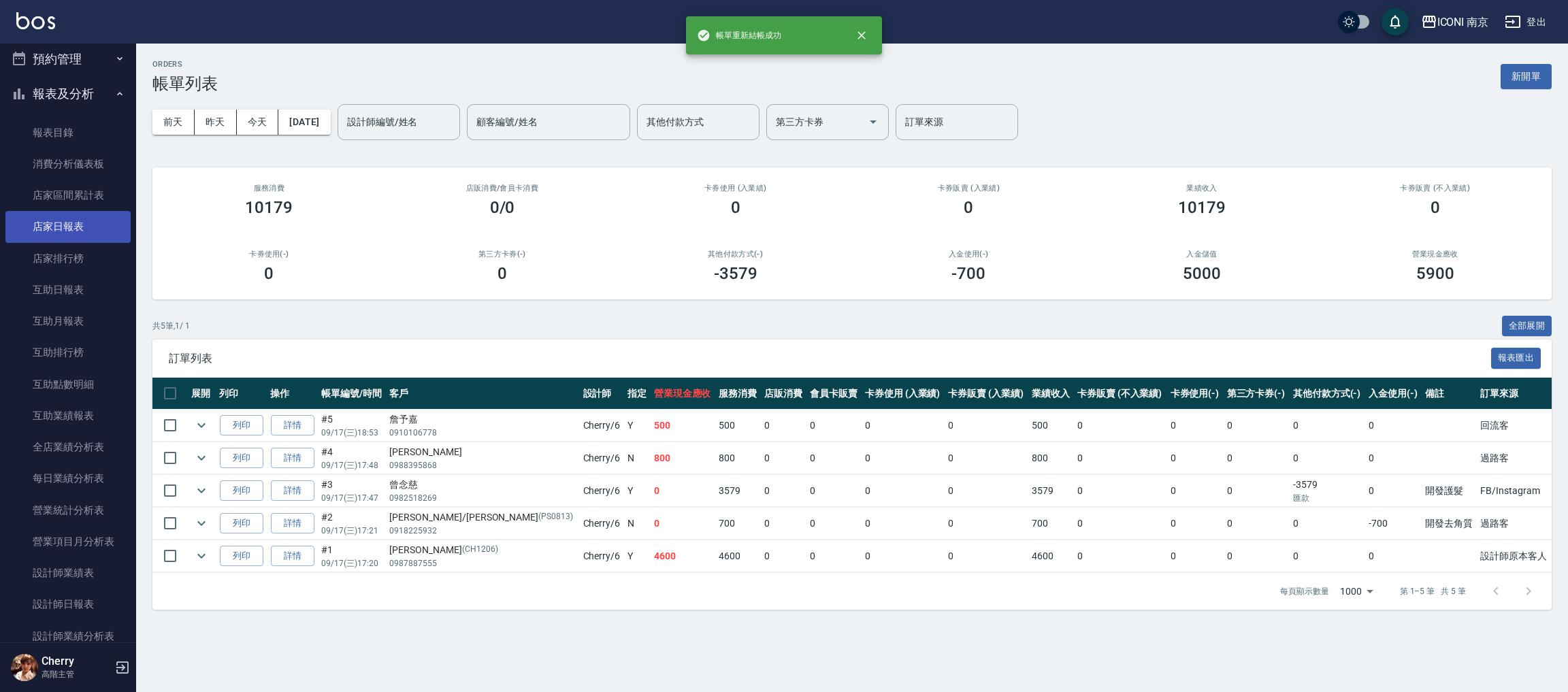
click at [64, 238] on link "店家日報表" at bounding box center [68, 227] width 125 height 31
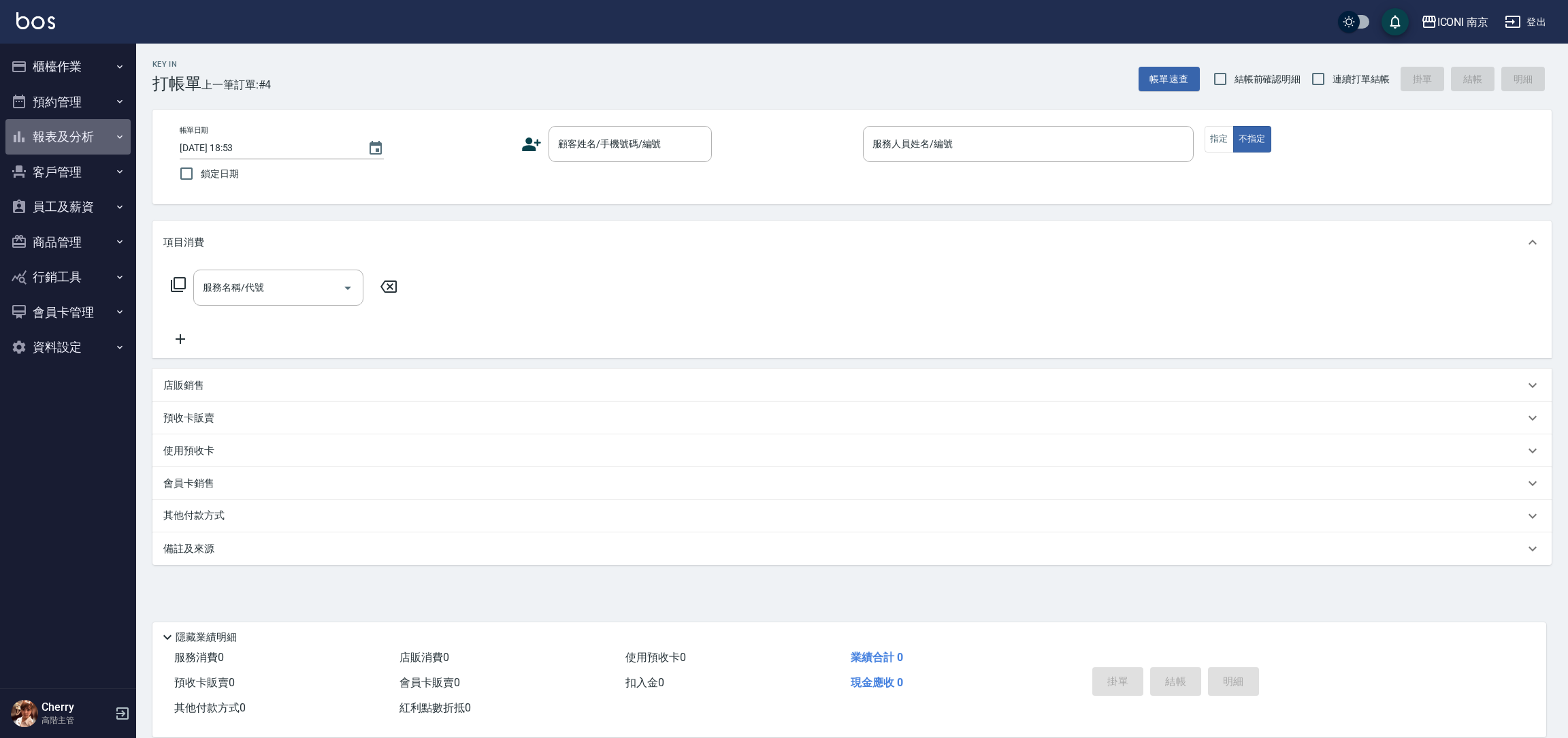
click at [55, 133] on button "報表及分析" at bounding box center [68, 137] width 125 height 36
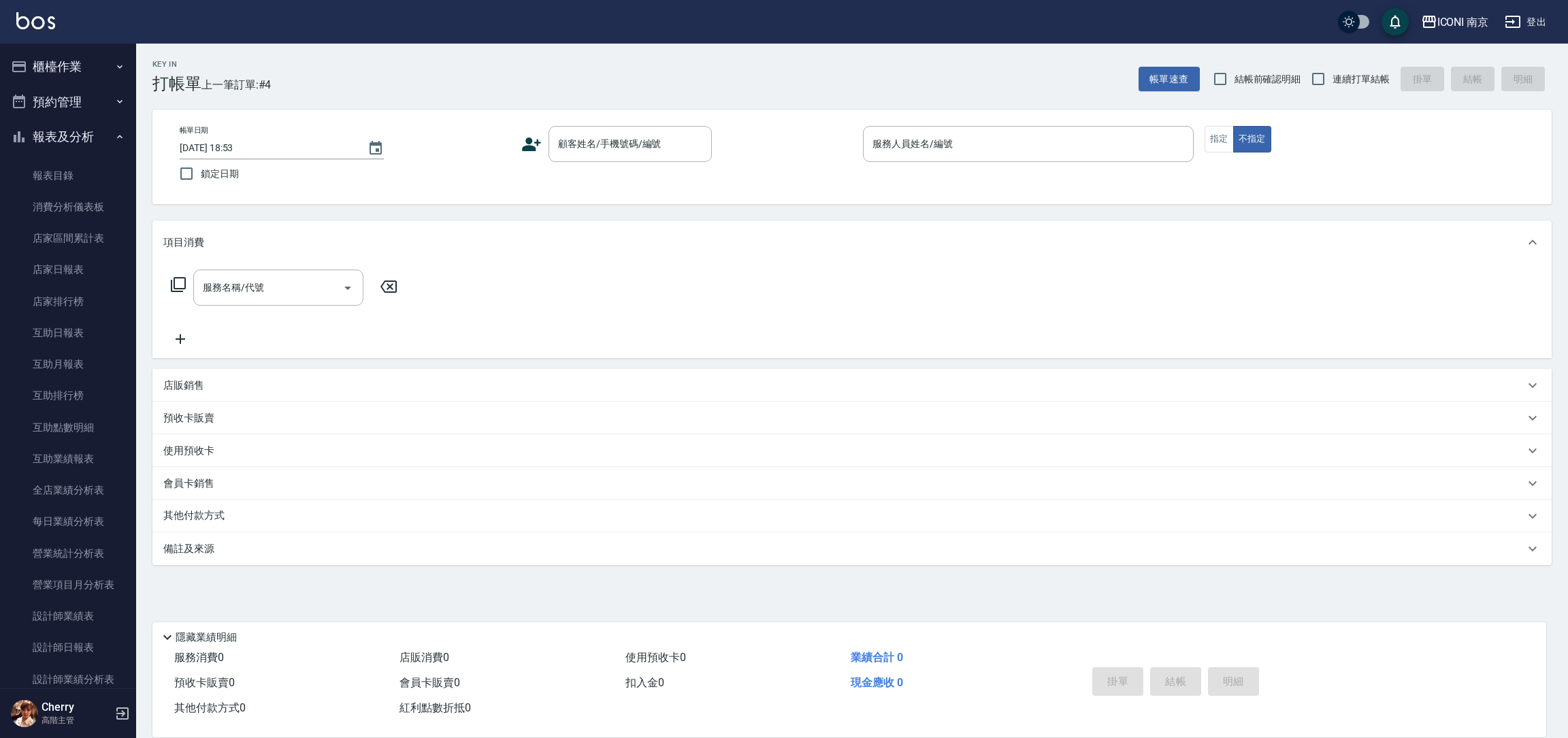
click at [63, 94] on button "預約管理" at bounding box center [68, 102] width 125 height 36
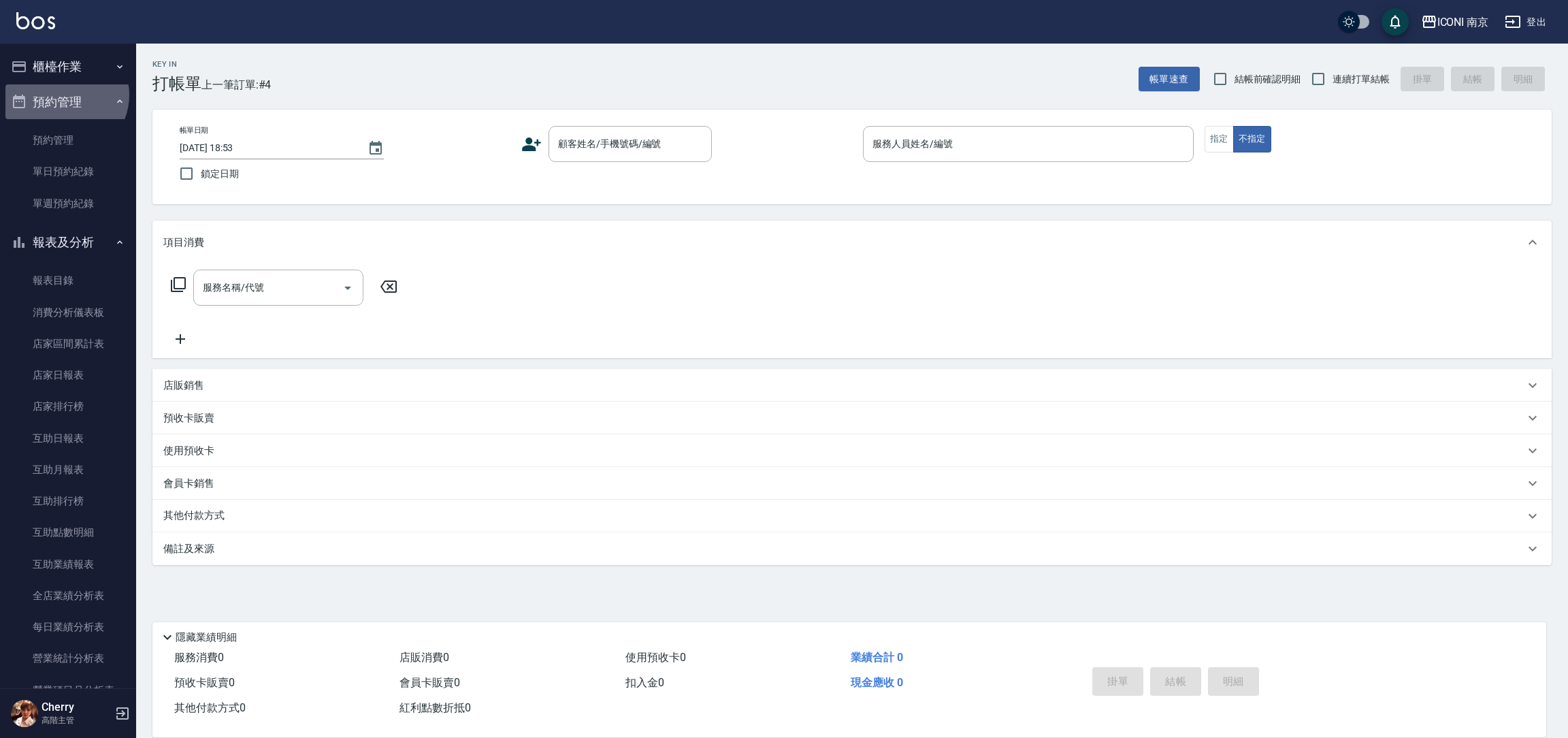
click at [63, 94] on button "預約管理" at bounding box center [68, 102] width 125 height 36
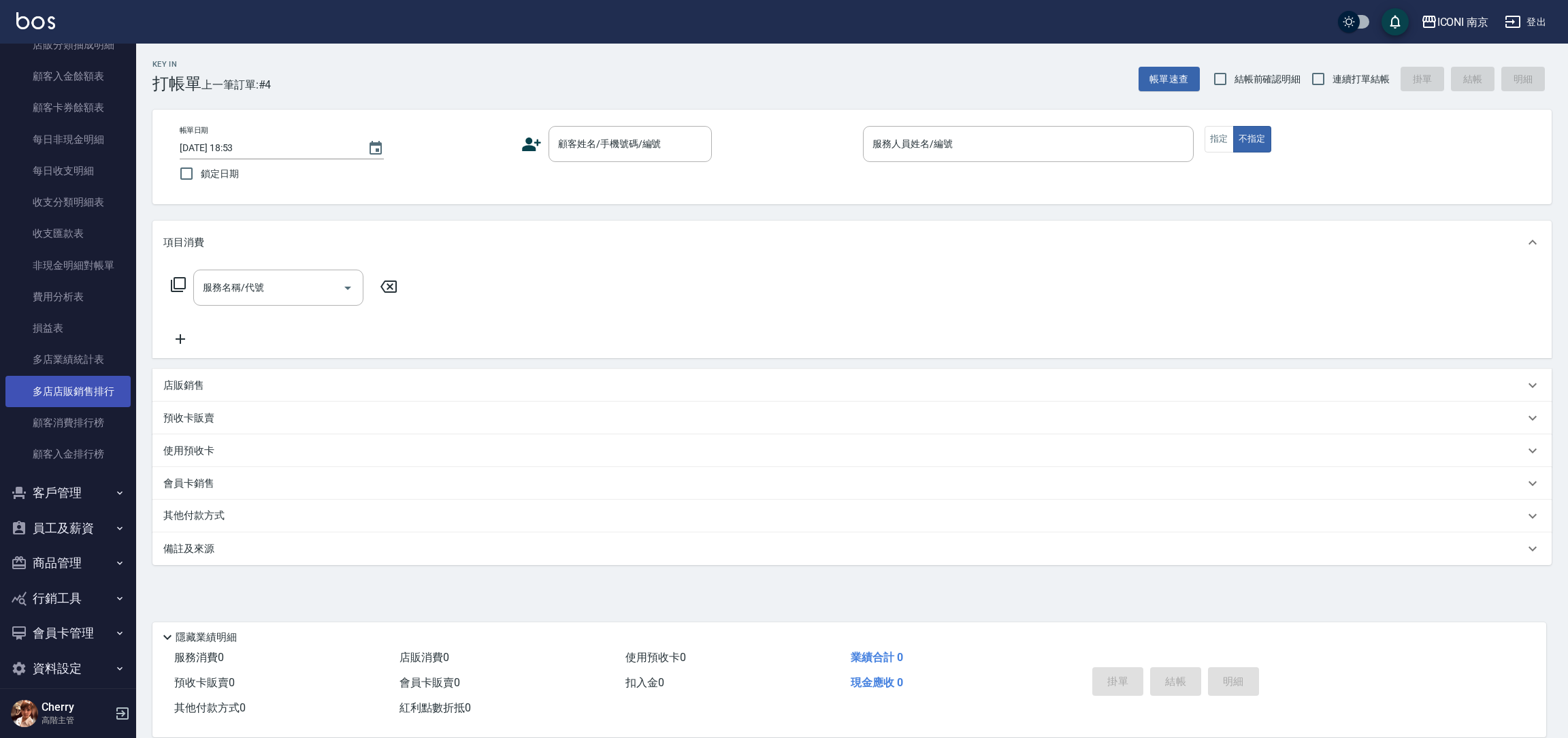
scroll to position [1056, 0]
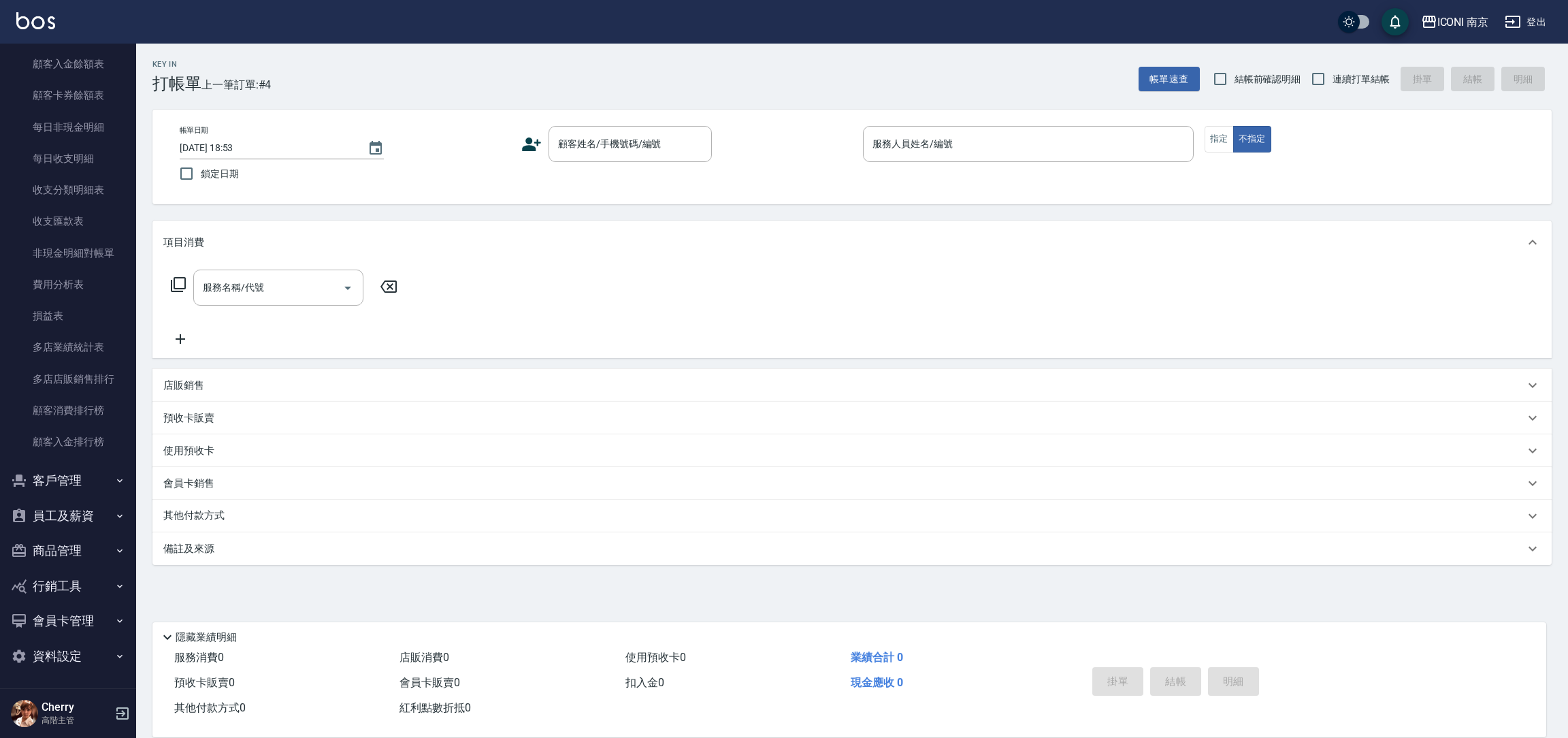
click at [73, 514] on button "員工及薪資" at bounding box center [68, 516] width 125 height 36
click at [59, 661] on button "資料設定" at bounding box center [68, 656] width 125 height 36
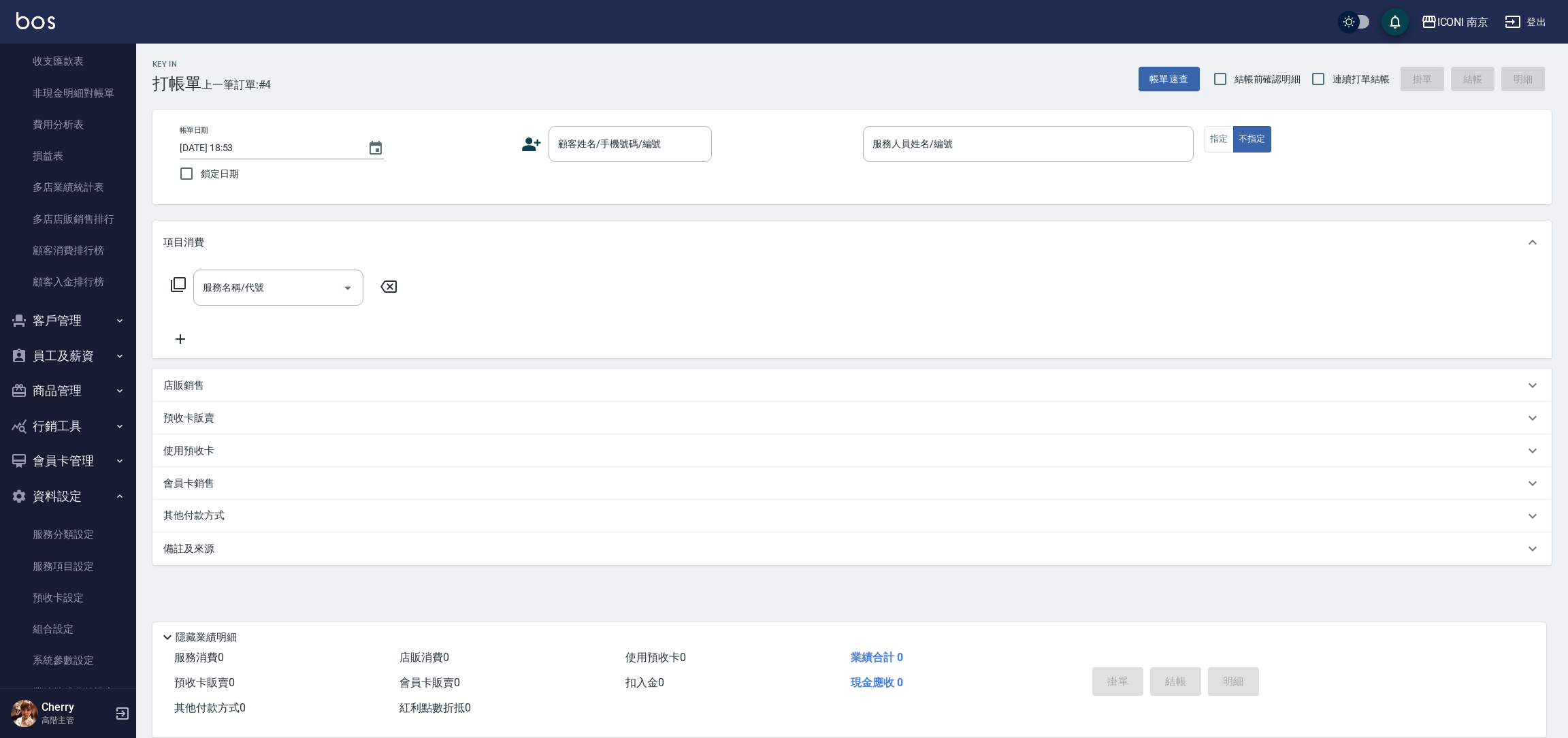
scroll to position [1362, 0]
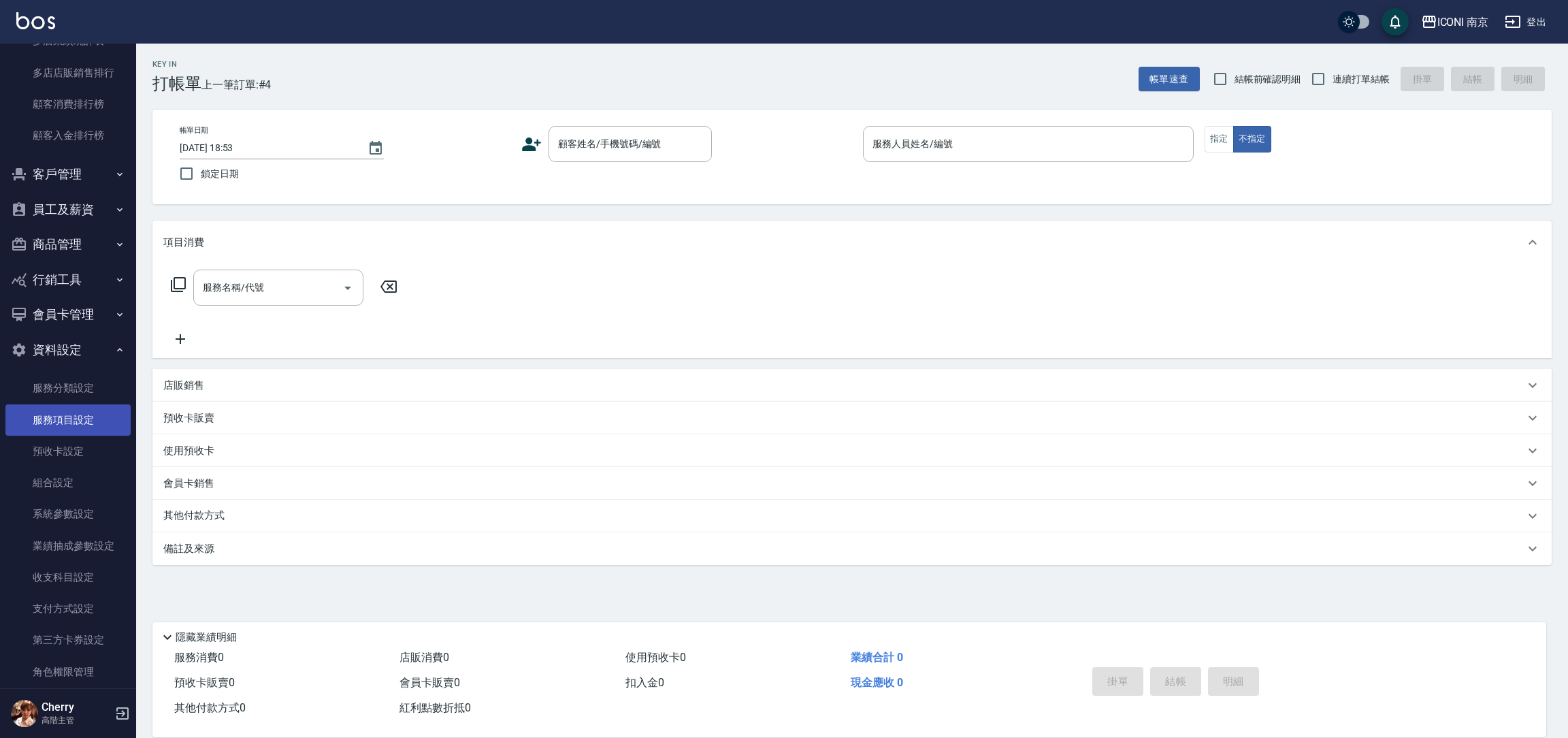
click at [76, 416] on link "服務項目設定" at bounding box center [68, 419] width 125 height 31
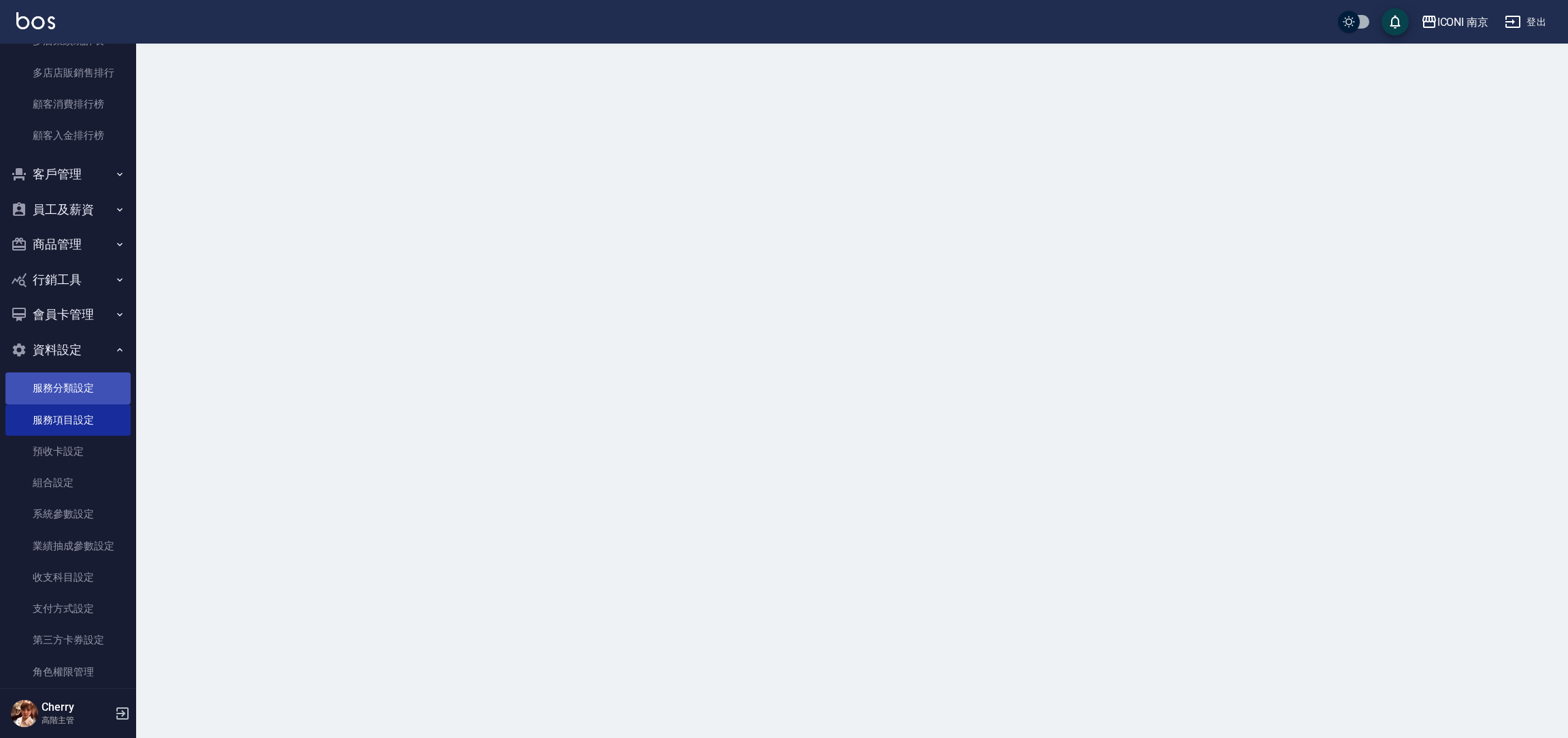
click at [76, 377] on link "服務分類設定" at bounding box center [68, 387] width 125 height 31
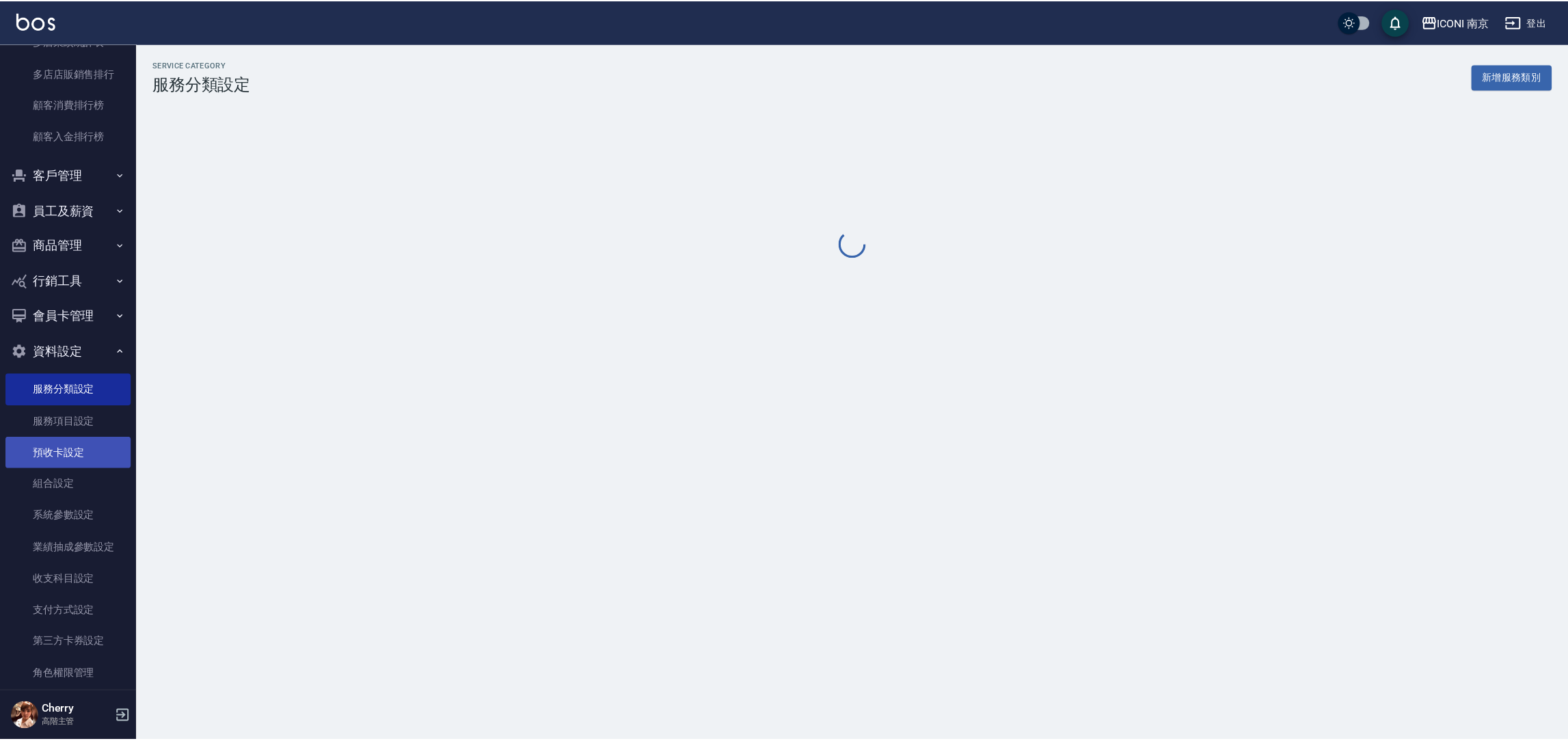
scroll to position [1387, 0]
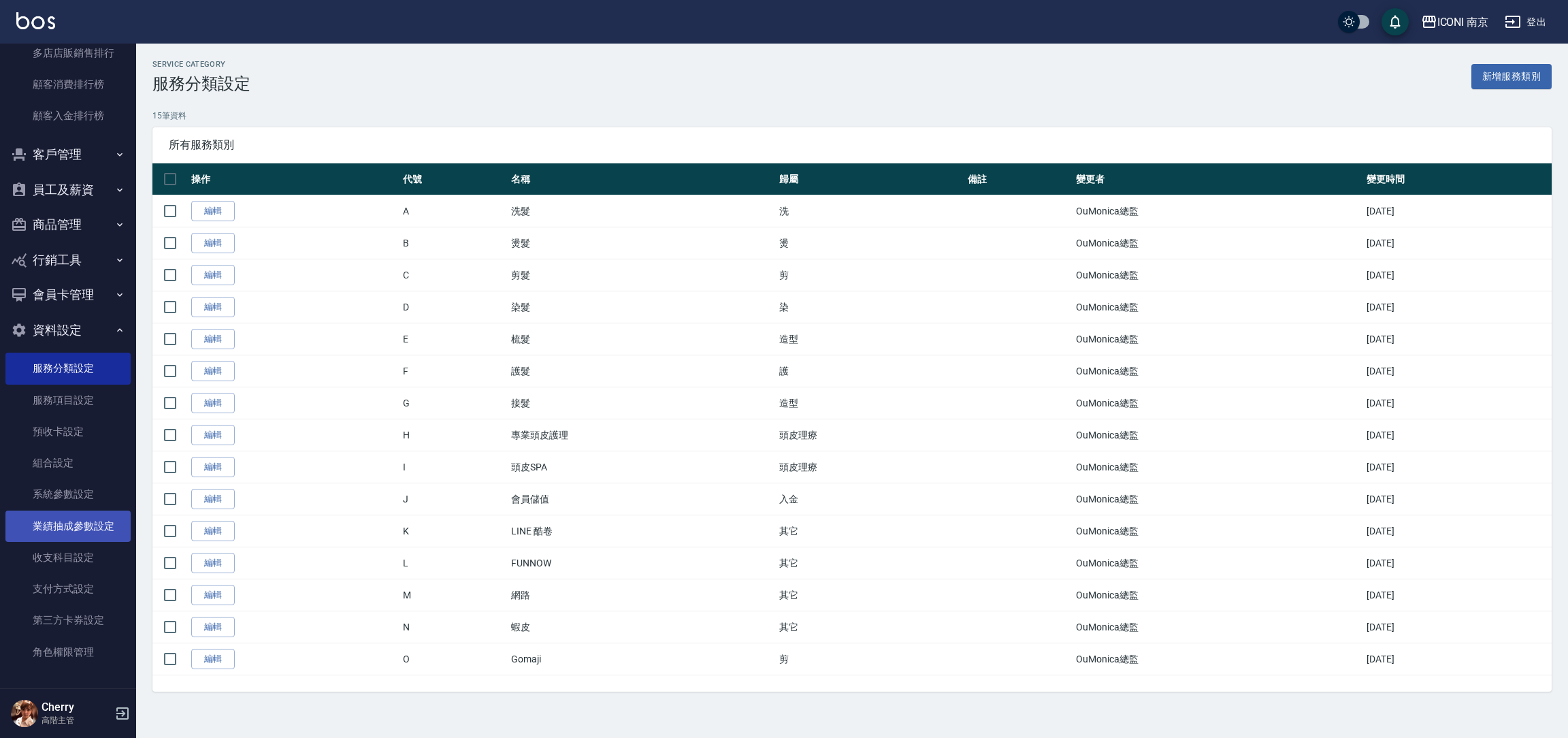
click at [82, 529] on link "業績抽成參數設定" at bounding box center [68, 526] width 125 height 31
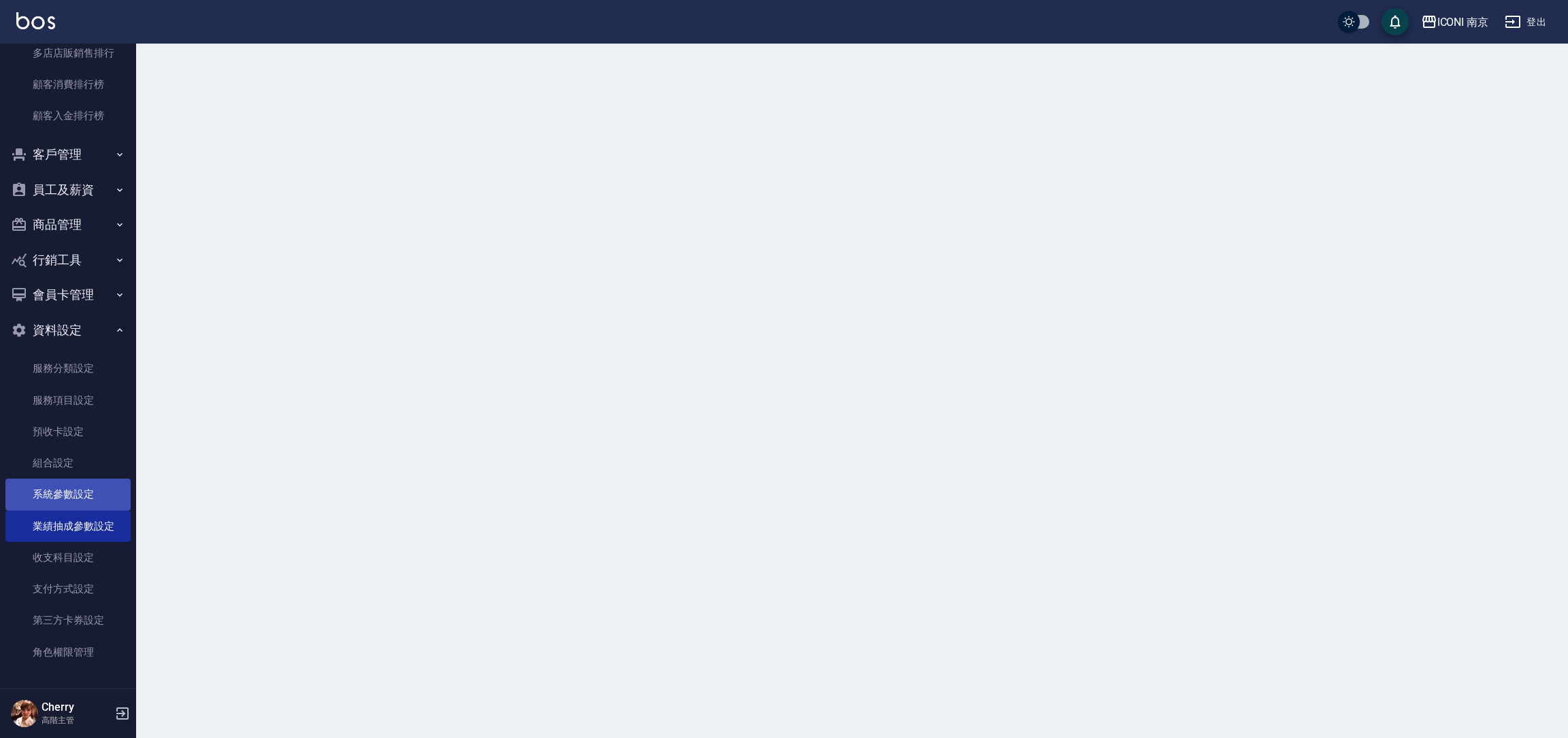
click at [79, 491] on link "系統參數設定" at bounding box center [68, 494] width 125 height 31
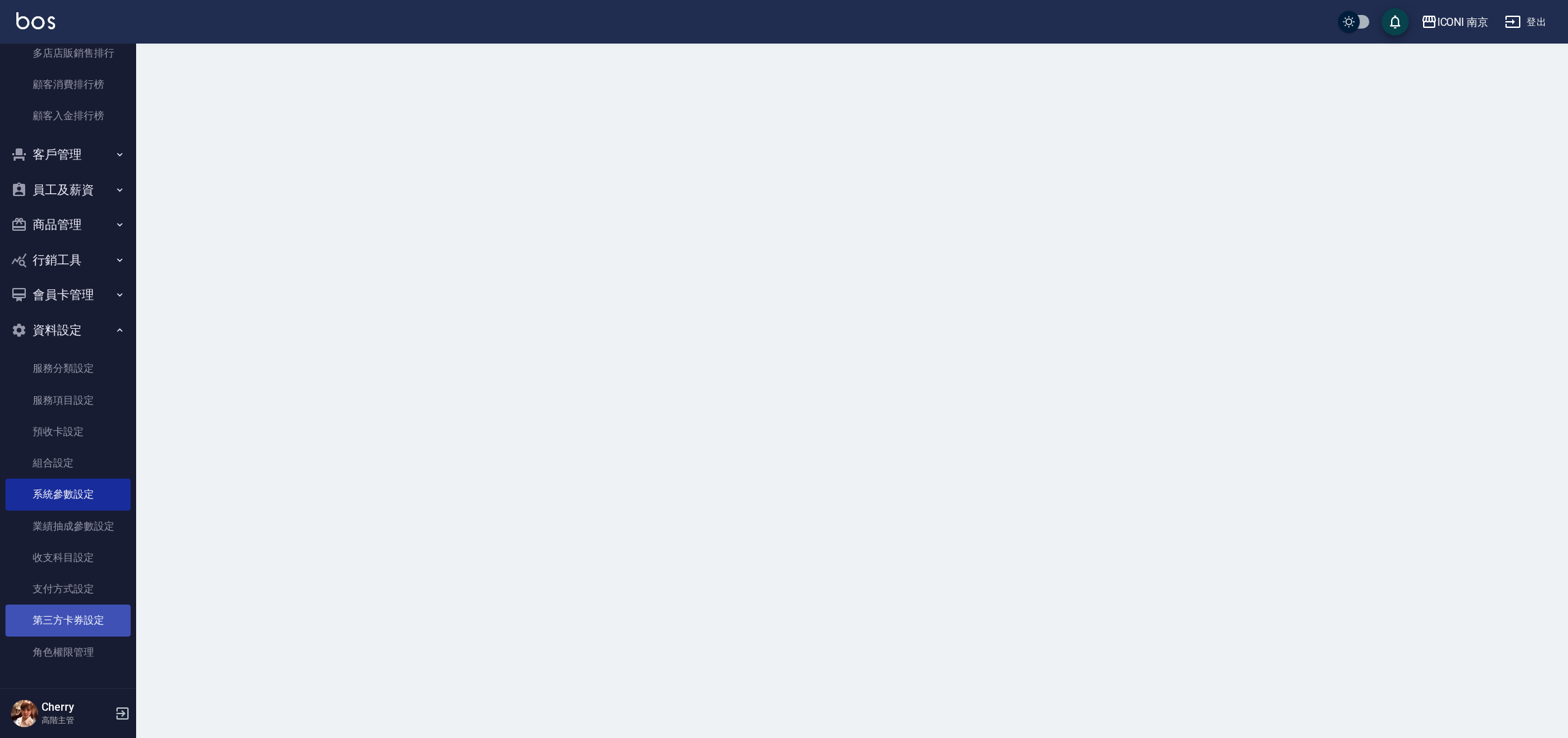
click at [72, 615] on link "第三方卡券設定" at bounding box center [68, 619] width 125 height 31
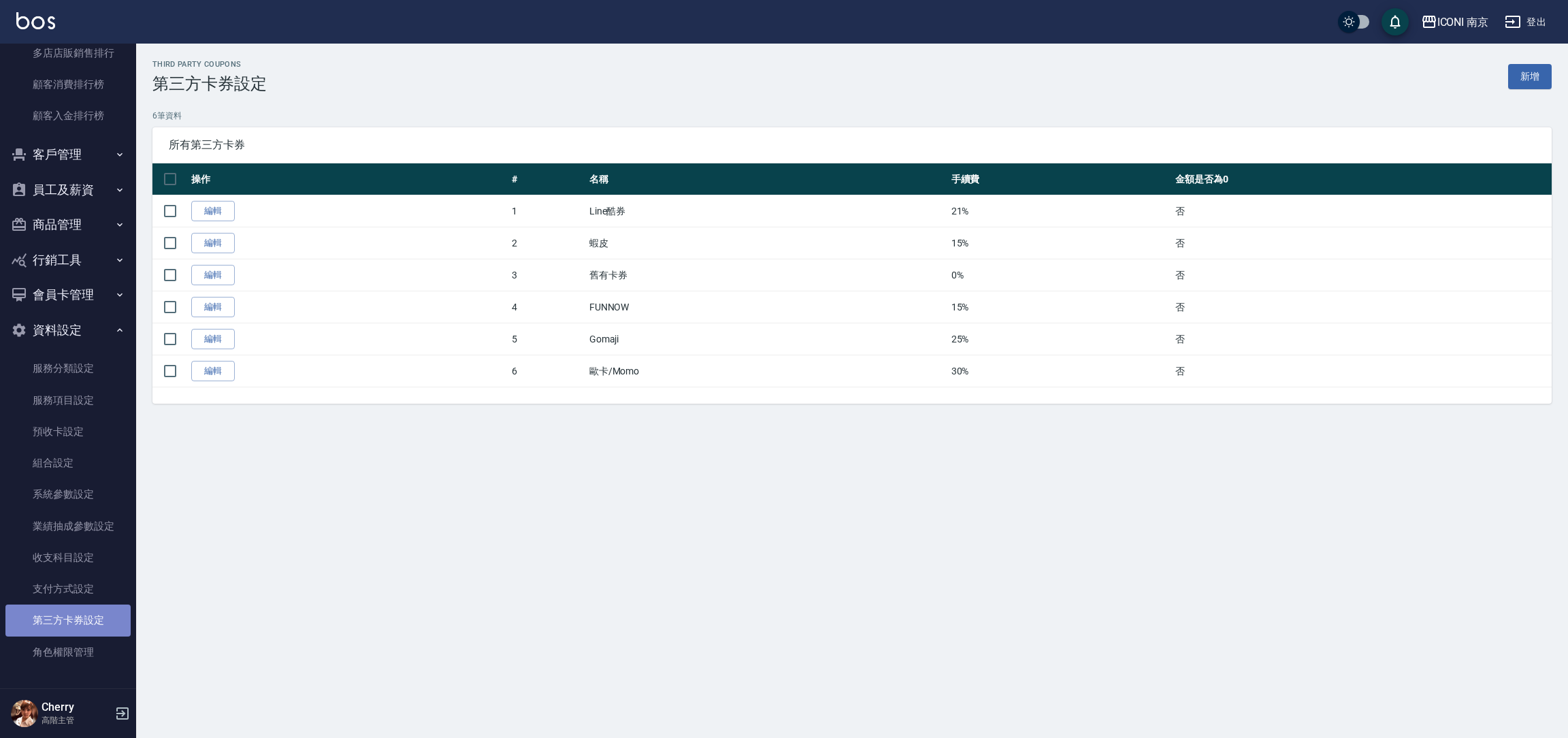
click at [76, 625] on link "第三方卡券設定" at bounding box center [68, 619] width 125 height 31
click at [58, 655] on link "角色權限管理" at bounding box center [68, 651] width 125 height 31
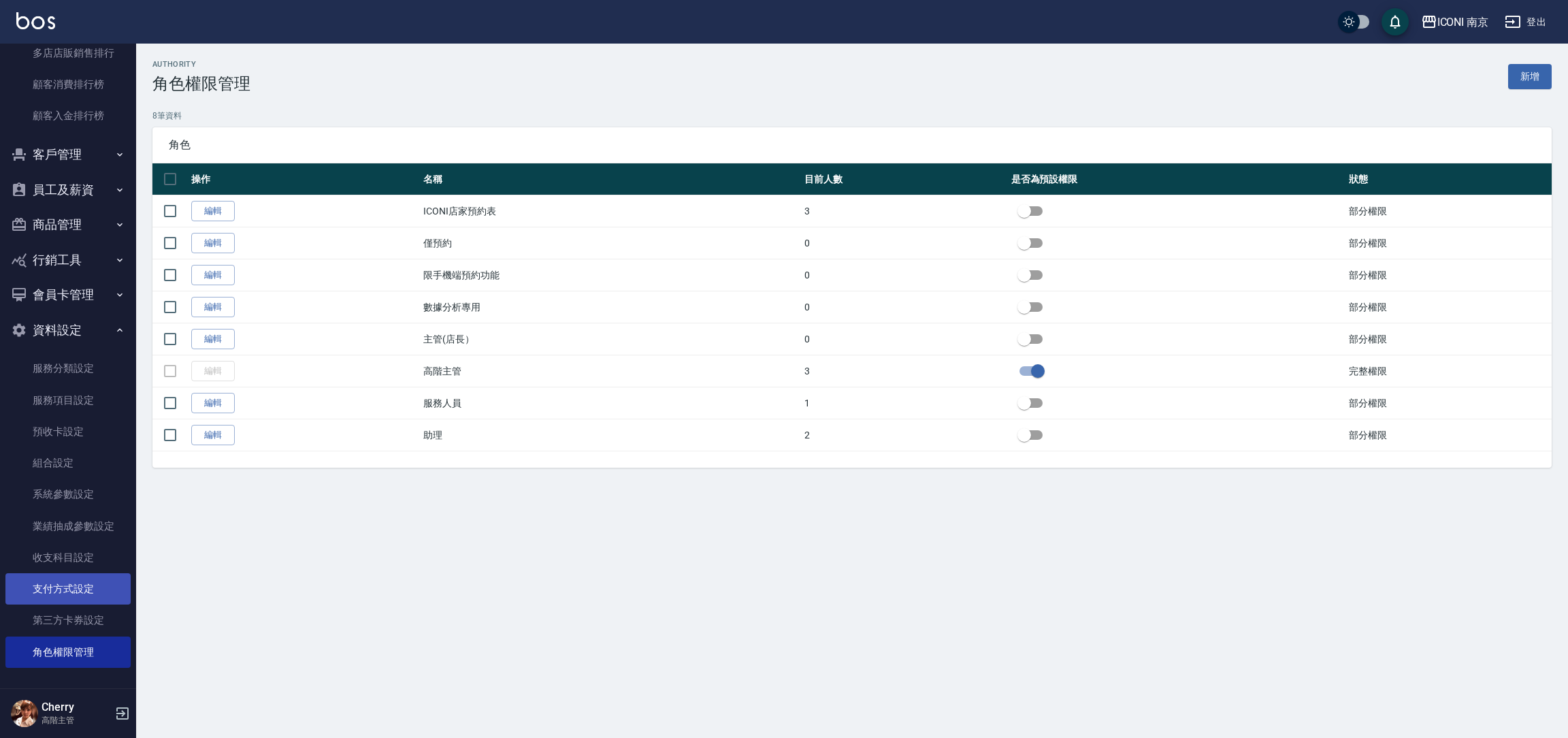
click at [44, 592] on link "支付方式設定" at bounding box center [68, 588] width 125 height 31
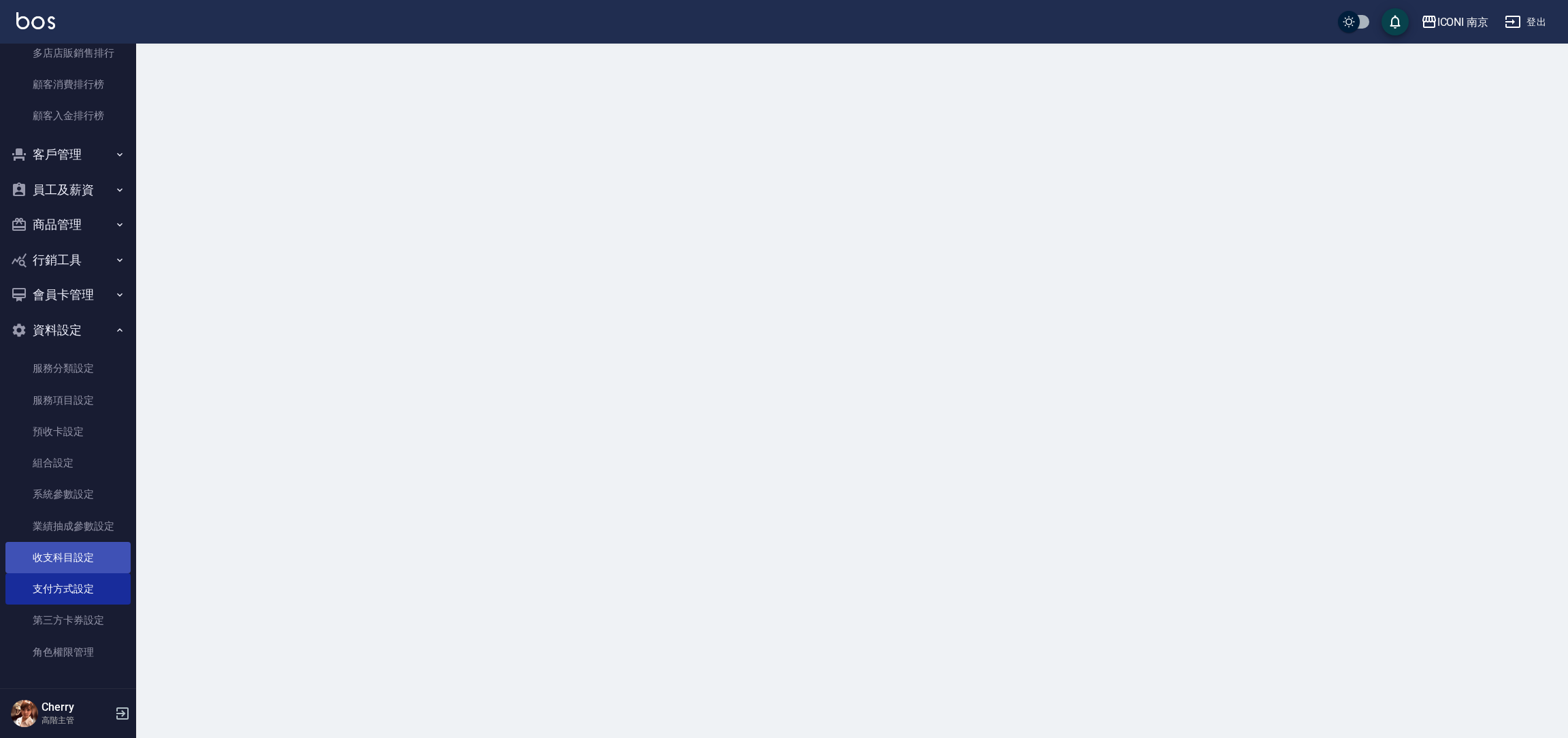
click at [42, 555] on link "收支科目設定" at bounding box center [68, 557] width 125 height 31
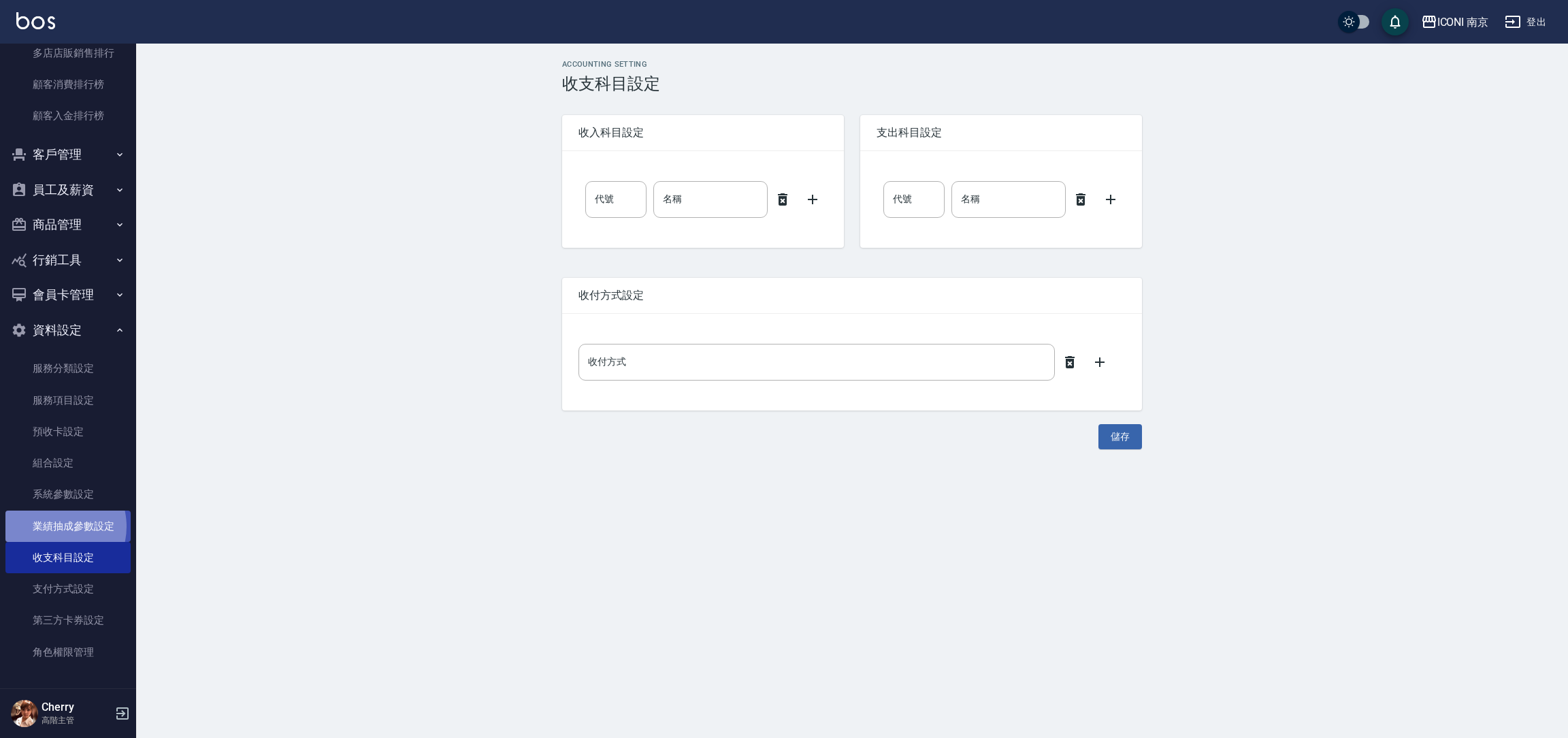
click at [51, 526] on link "業績抽成參數設定" at bounding box center [68, 526] width 125 height 31
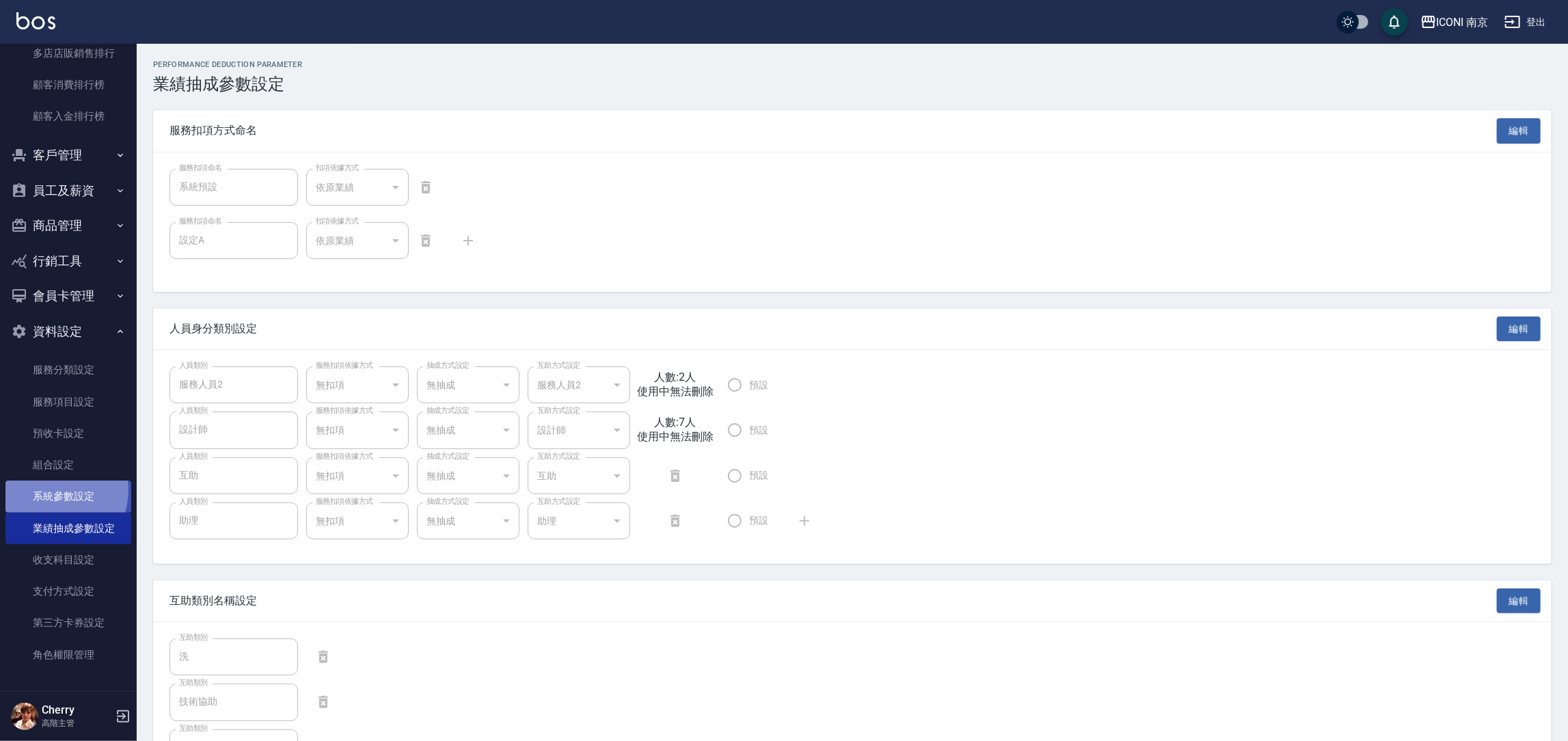
click at [52, 489] on link "系統參數設定" at bounding box center [68, 496] width 126 height 31
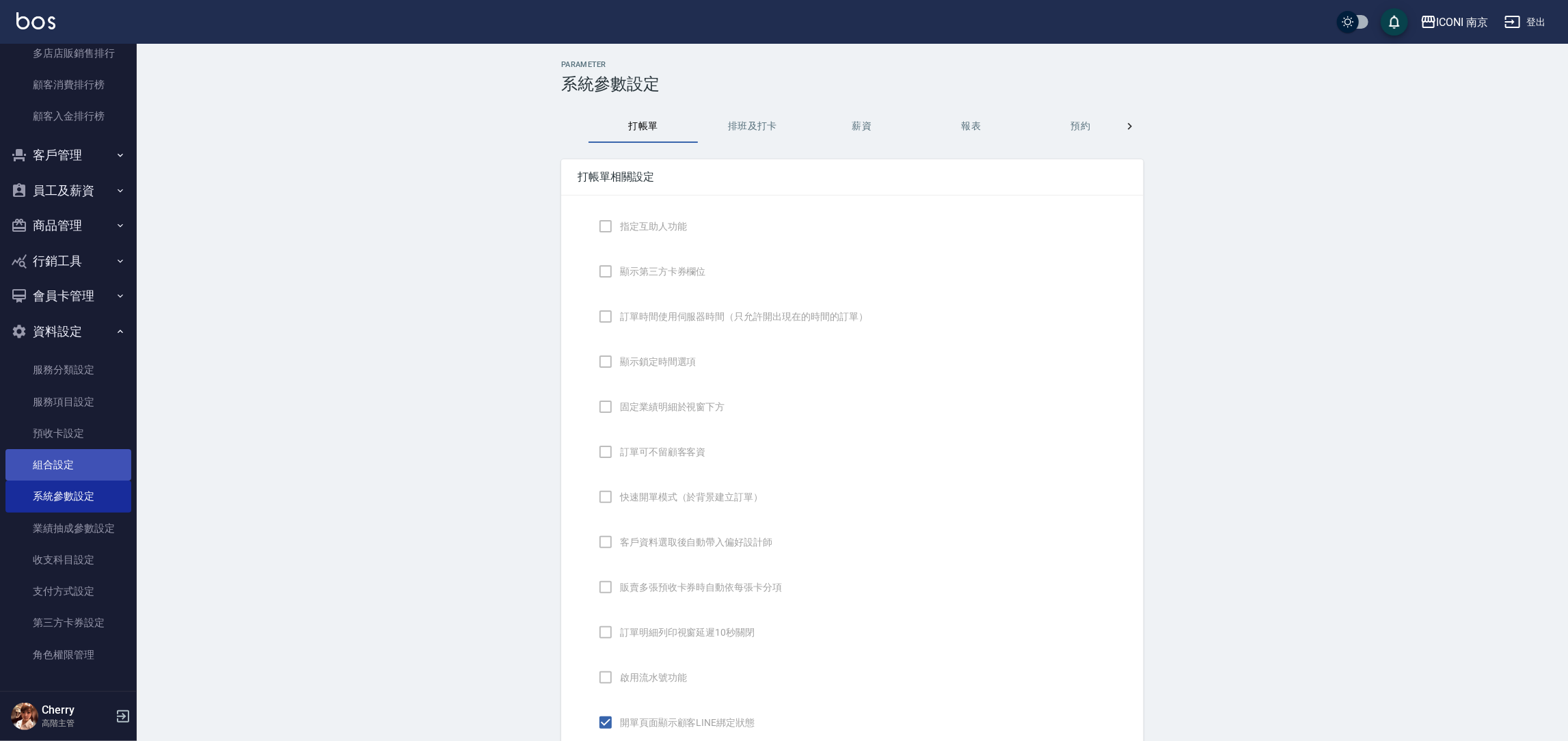
checkbox input "true"
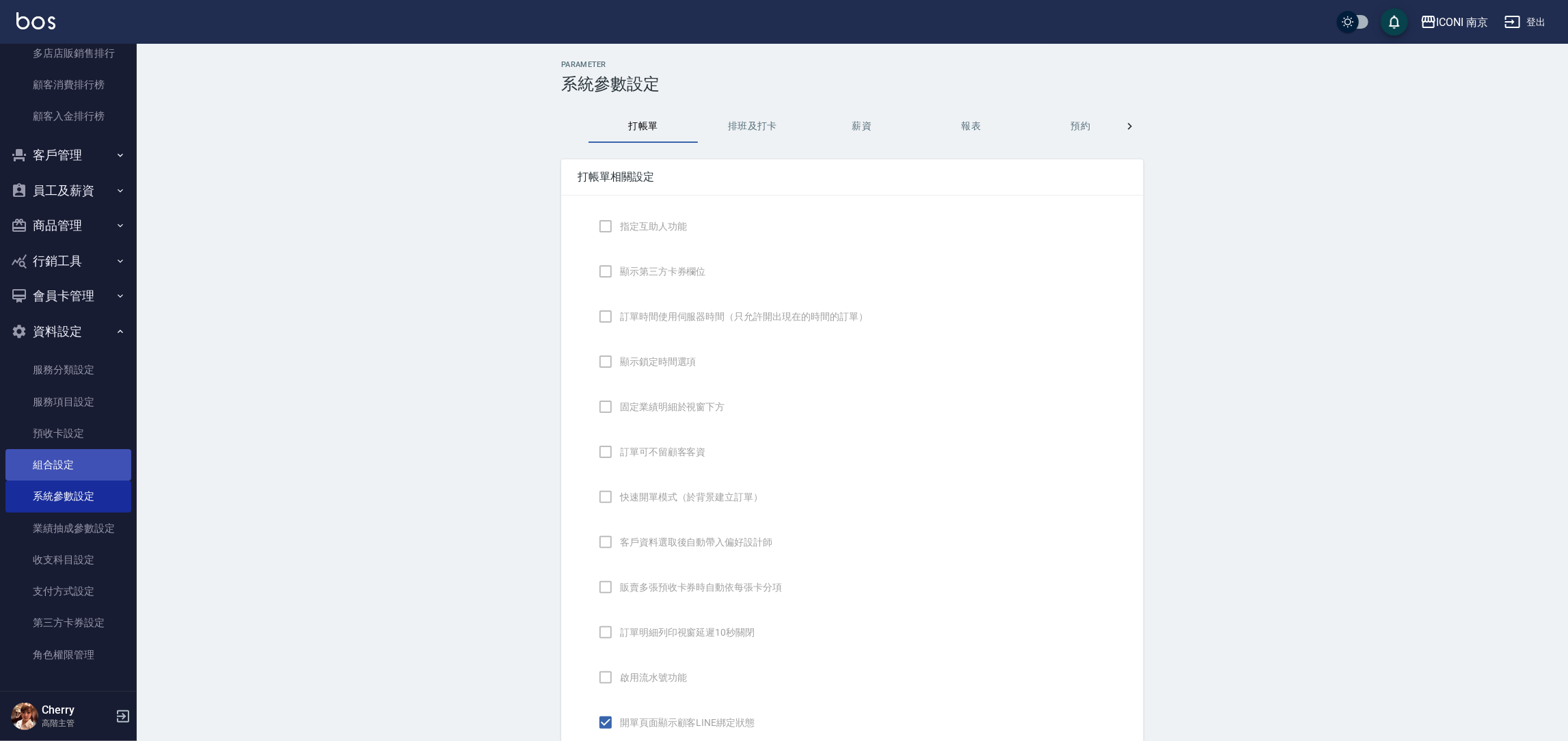
checkbox input "false"
type input "NICKNAME"
type input "LASTORDER"
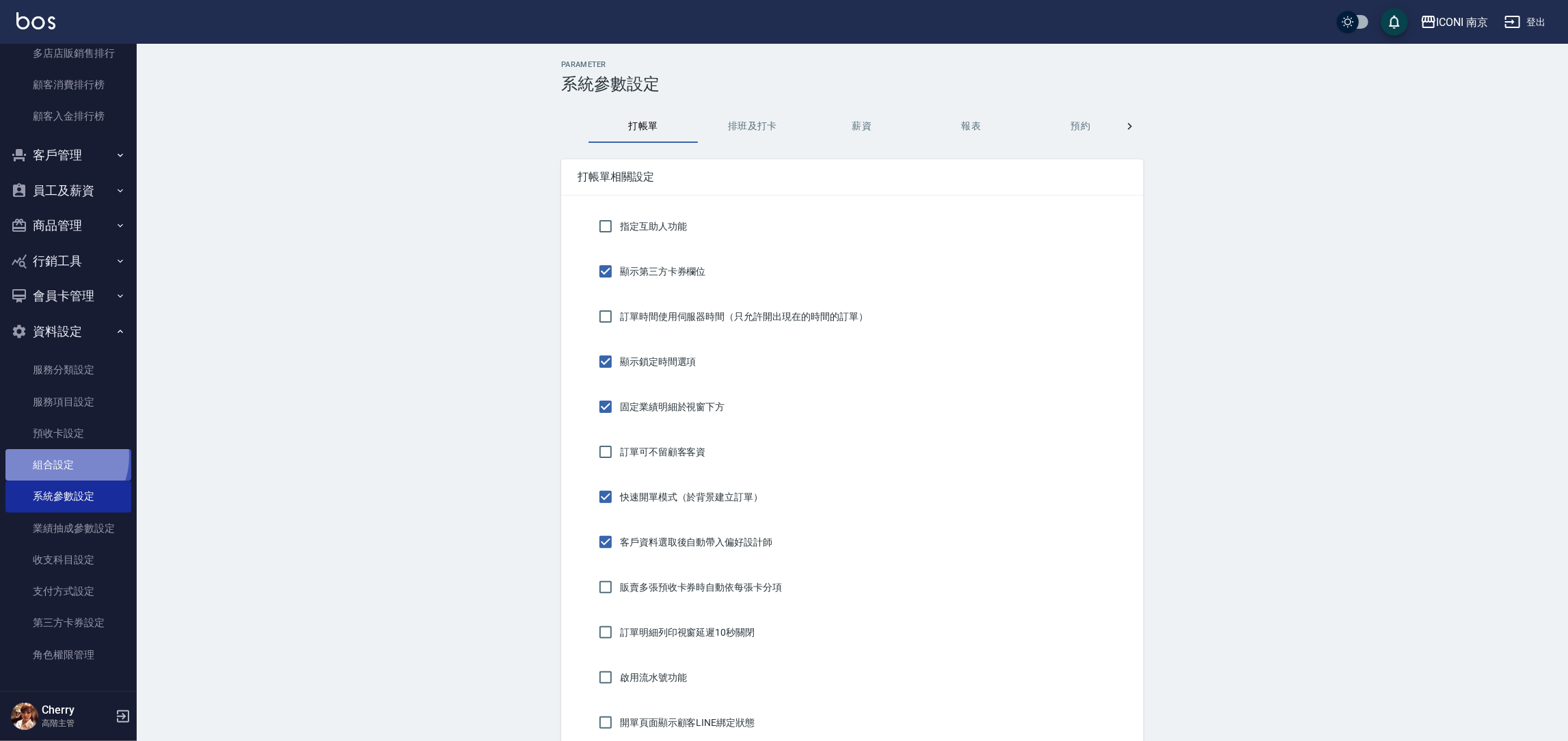
click at [53, 456] on link "組合設定" at bounding box center [68, 464] width 126 height 31
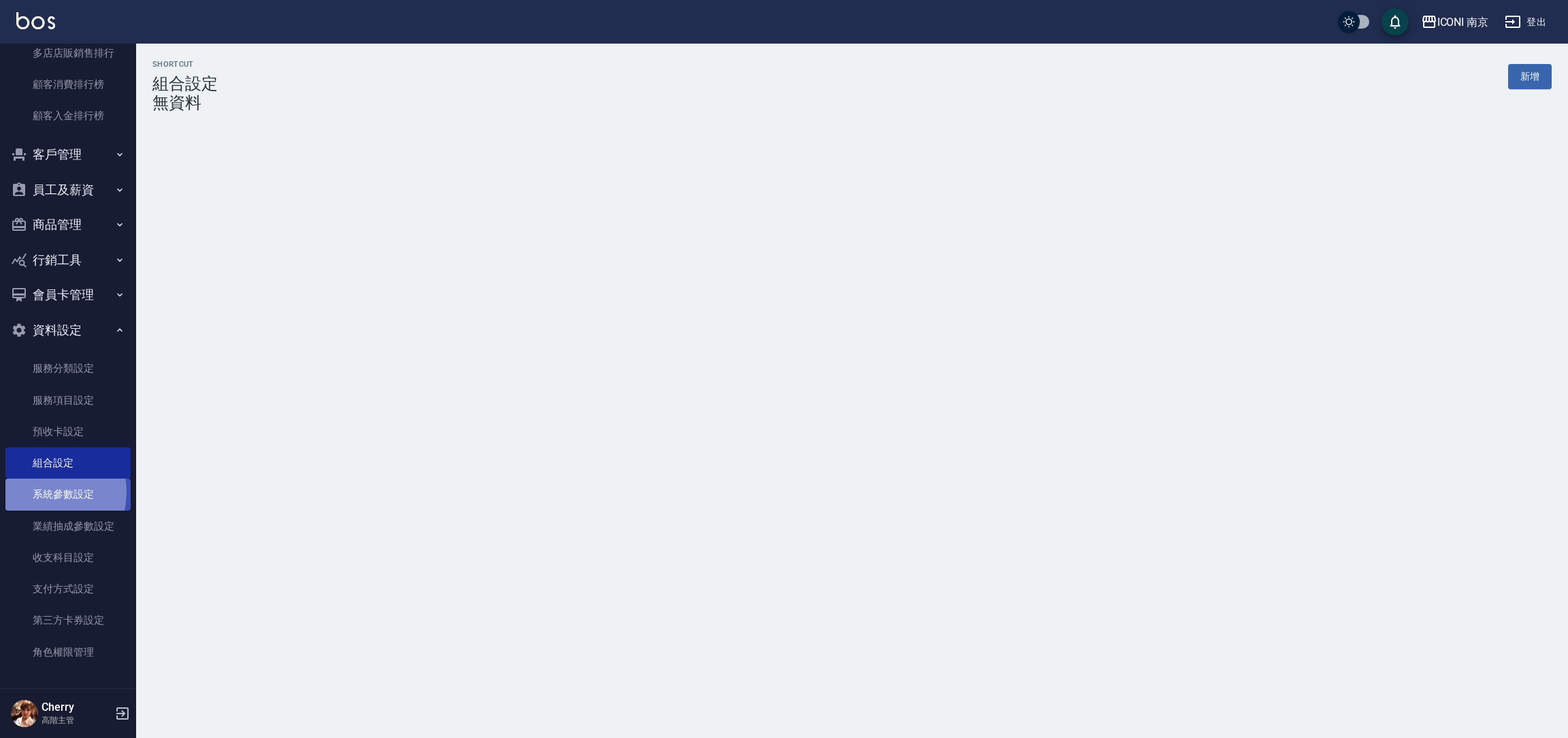
click at [46, 491] on link "系統參數設定" at bounding box center [68, 494] width 125 height 31
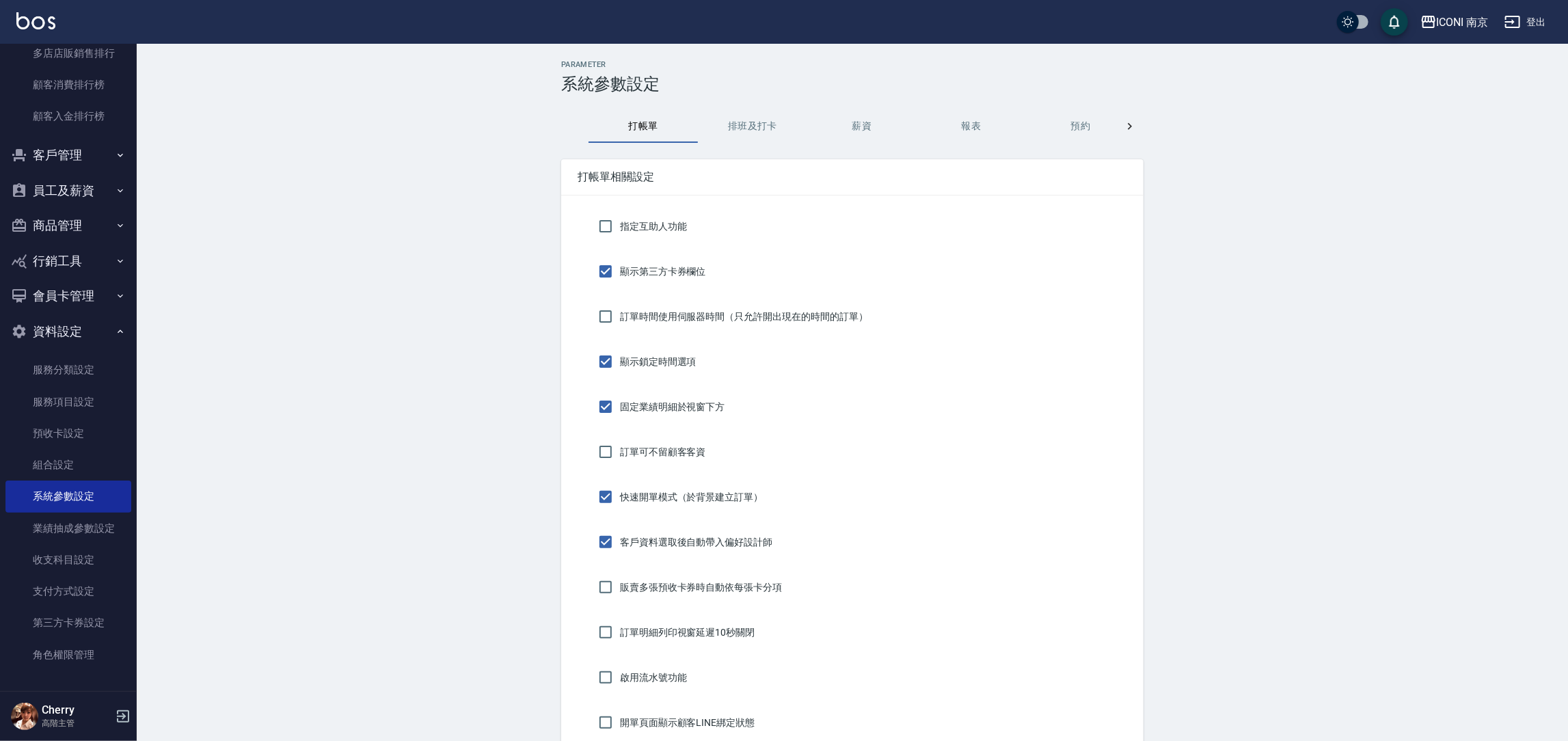
click at [743, 127] on button "排班及打卡" at bounding box center [752, 126] width 109 height 33
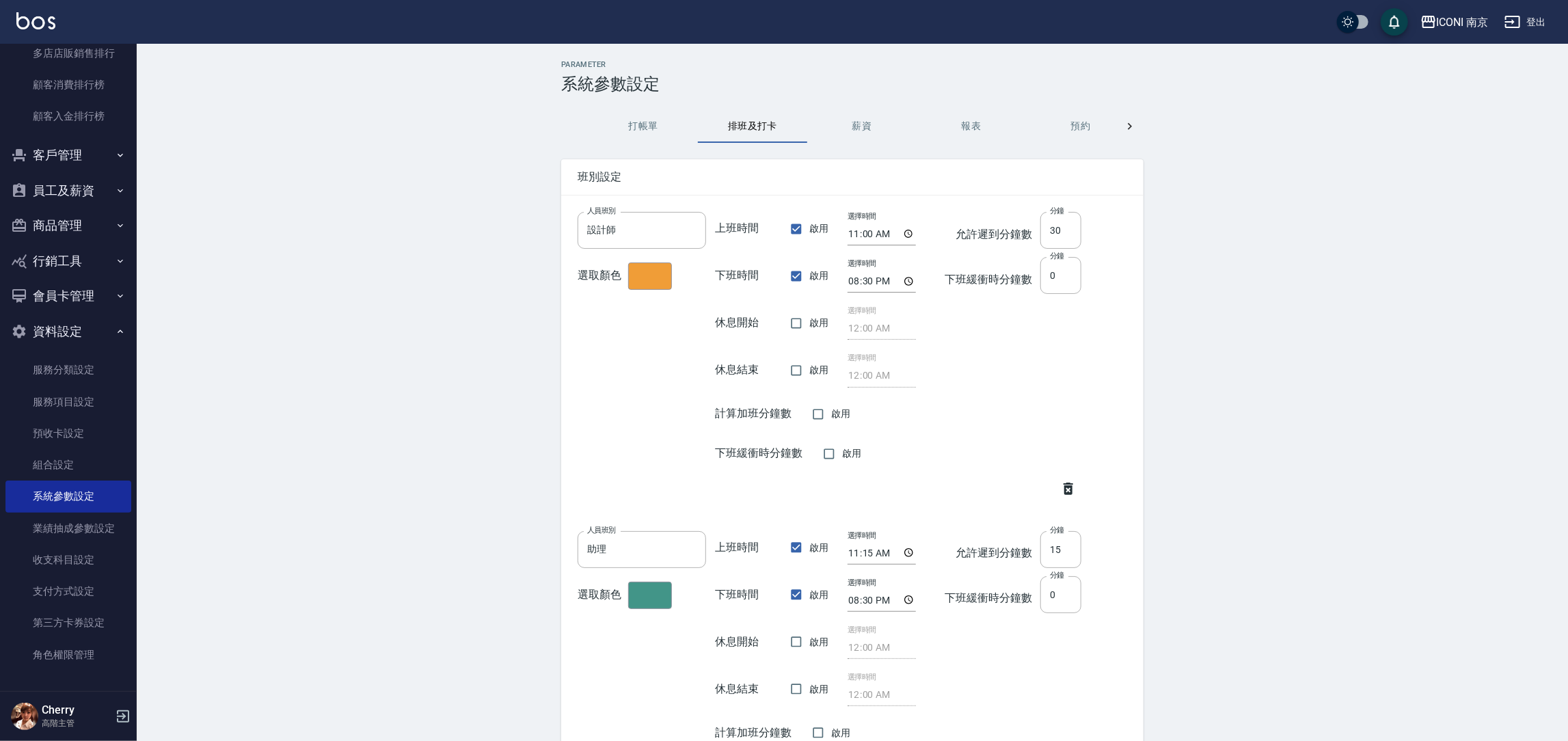
click at [665, 122] on button "打帳單" at bounding box center [643, 126] width 109 height 33
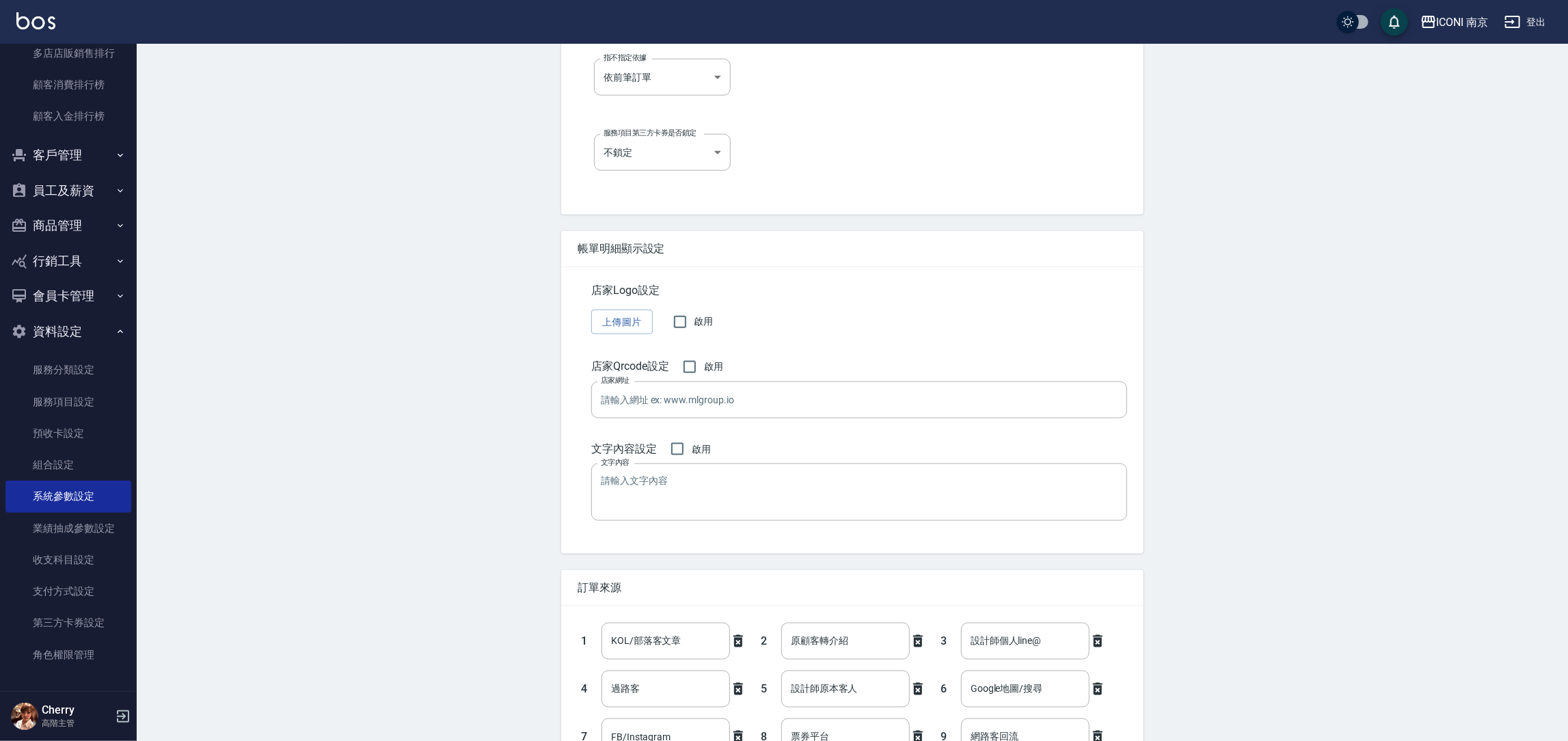
scroll to position [1264, 0]
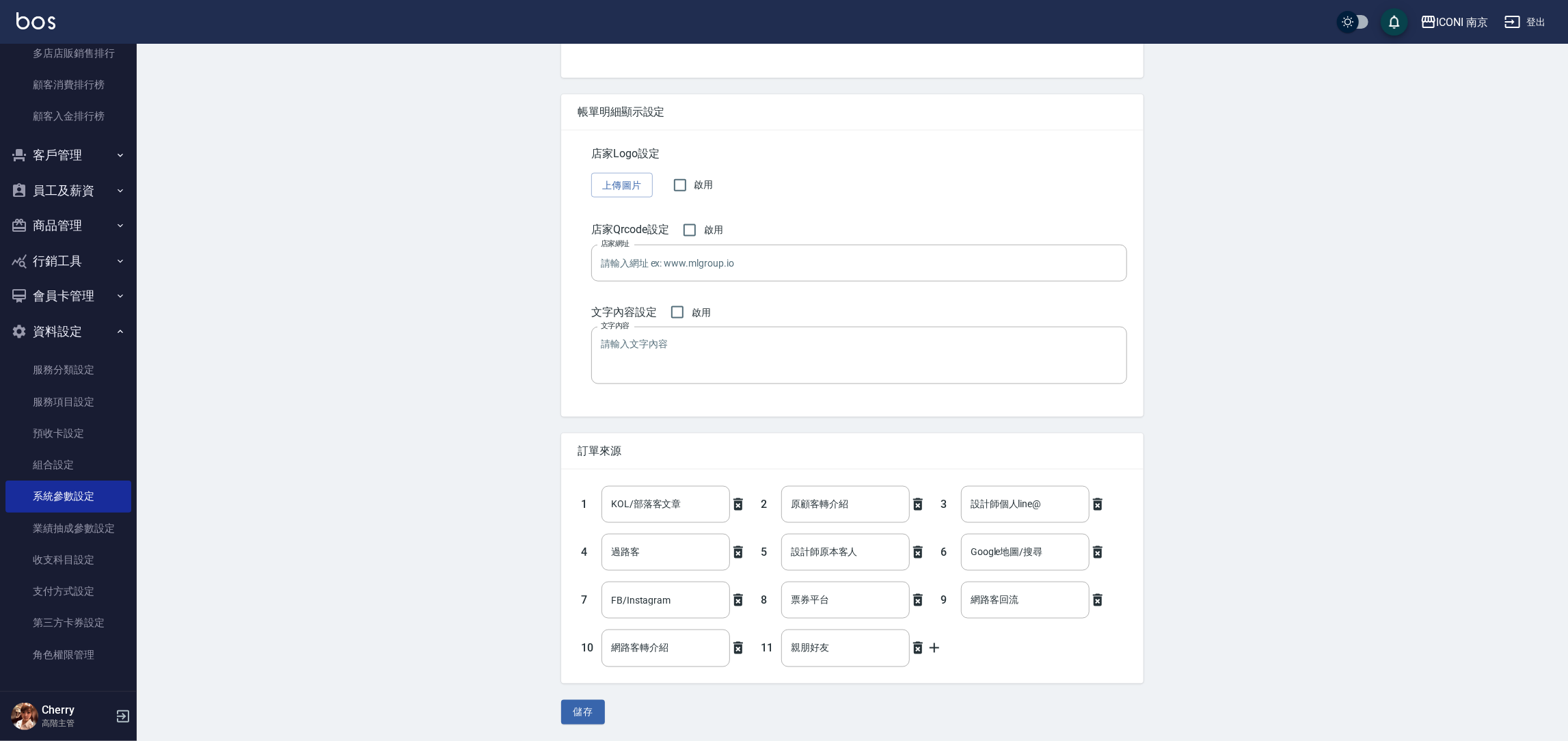
click at [932, 647] on icon at bounding box center [934, 647] width 16 height 16
click at [994, 648] on input "text" at bounding box center [1026, 647] width 129 height 37
click at [1025, 651] on input "text" at bounding box center [1026, 647] width 129 height 37
type input "回流客"
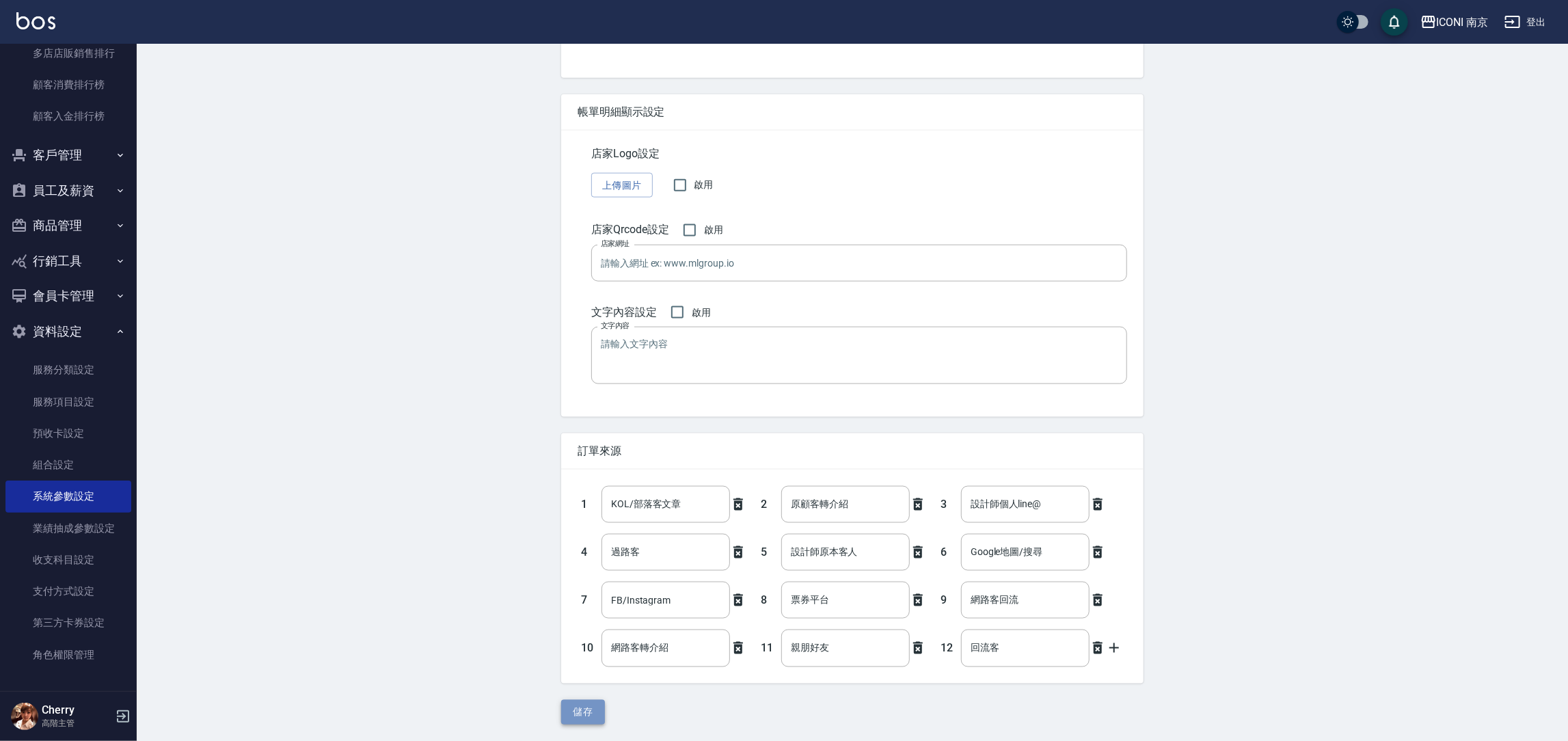
click at [576, 712] on button "儲存" at bounding box center [583, 712] width 44 height 26
